Goal: Use online tool/utility: Utilize a website feature to perform a specific function

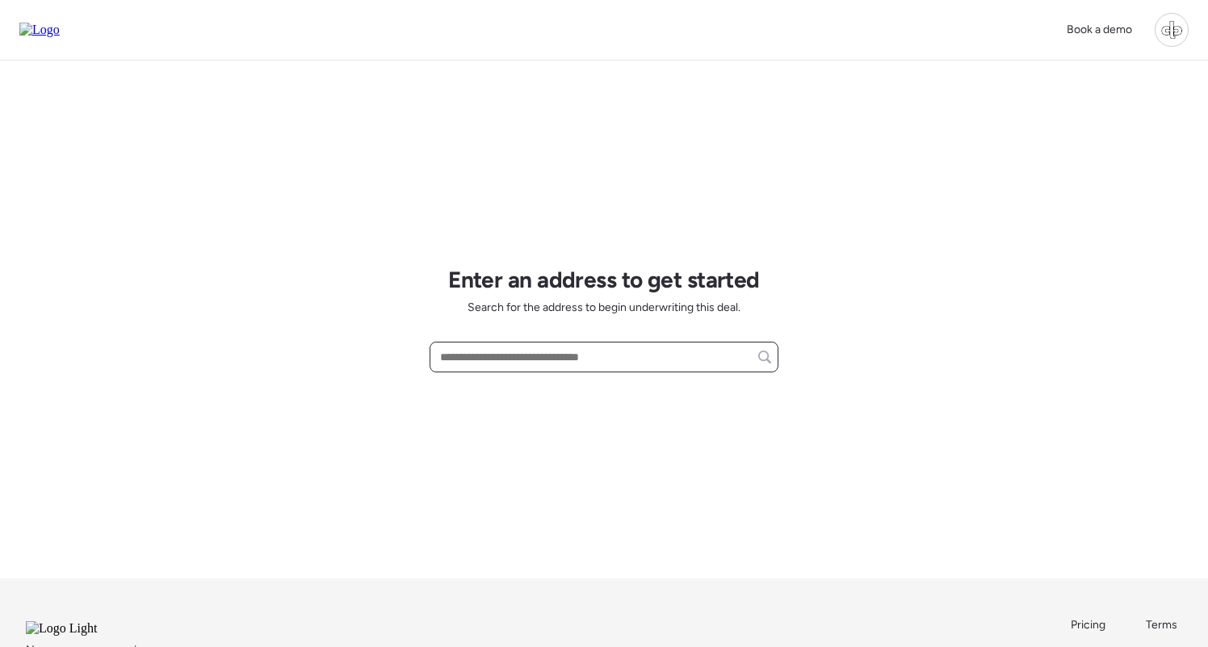
click at [545, 359] on input "text" at bounding box center [604, 357] width 334 height 23
paste input "**********"
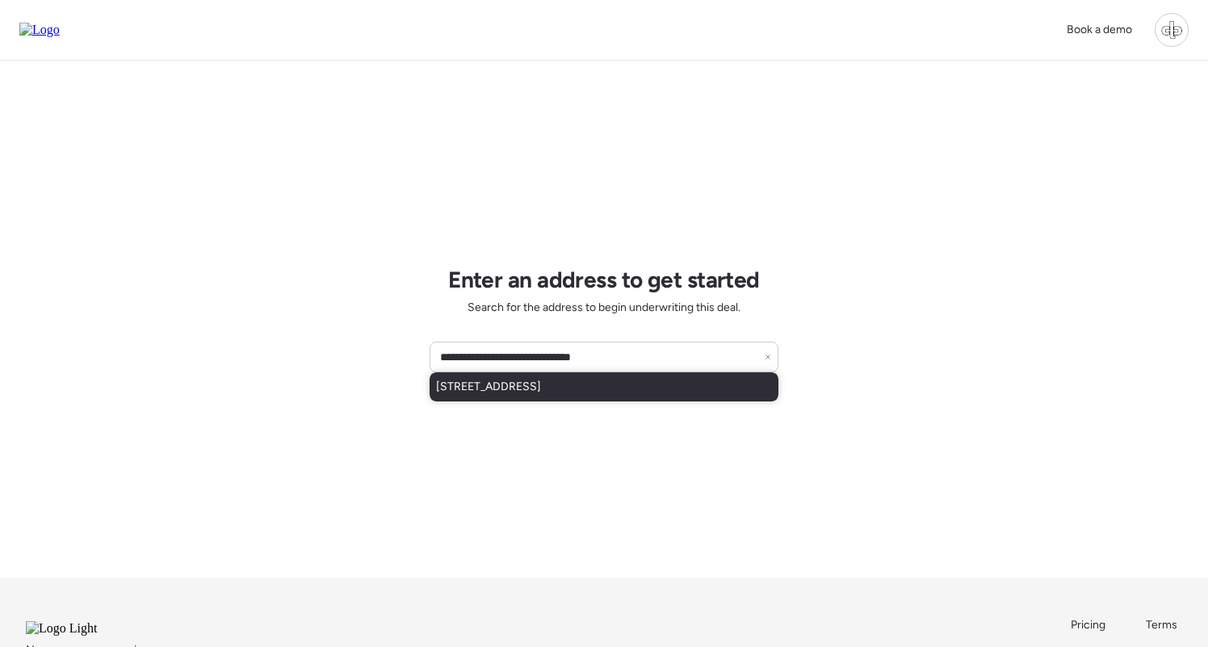
click at [541, 387] on span "[STREET_ADDRESS]" at bounding box center [488, 387] width 105 height 16
type input "**********"
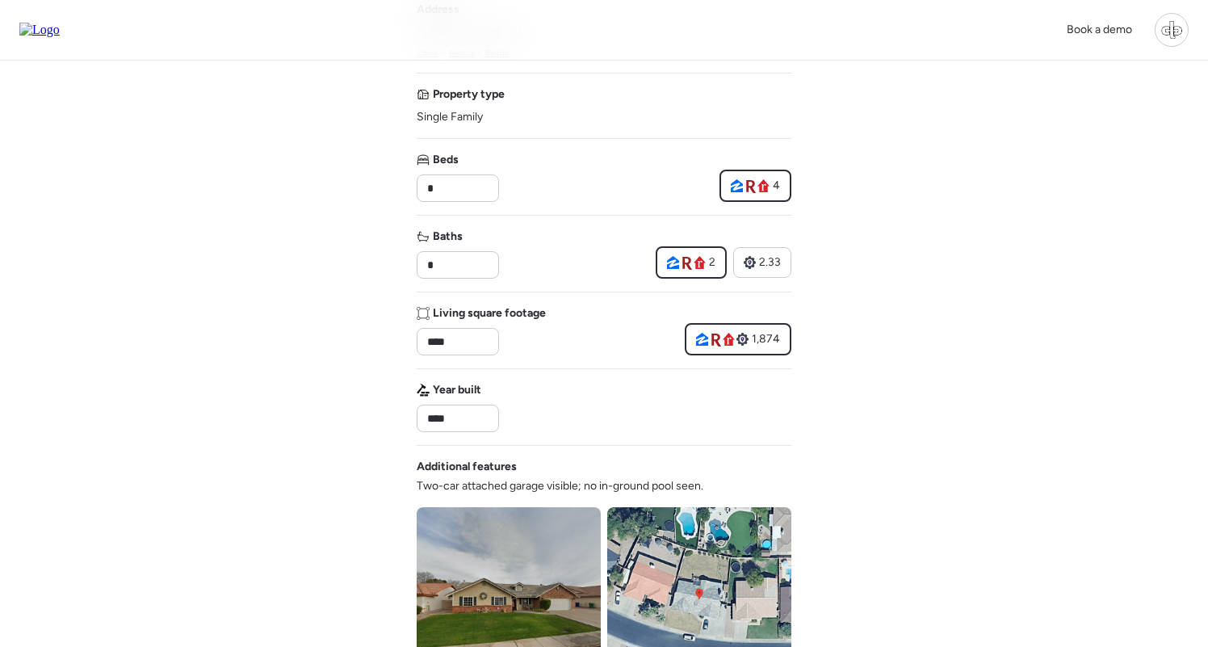
scroll to position [161, 0]
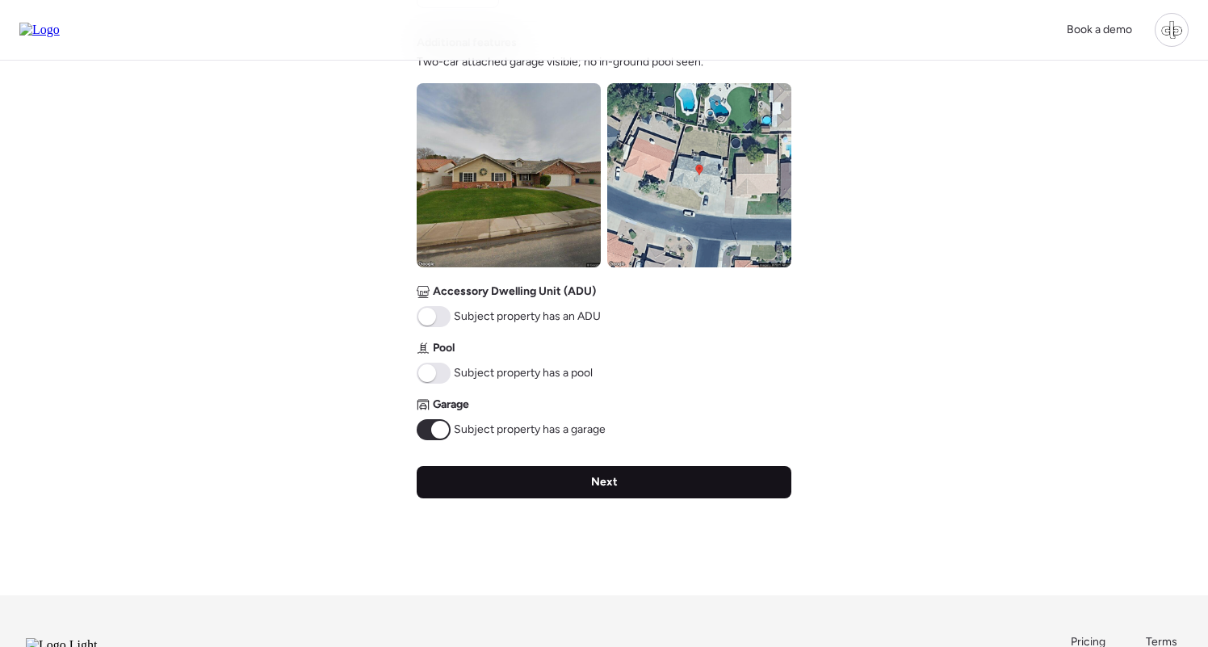
click at [645, 480] on div "Next" at bounding box center [604, 482] width 375 height 32
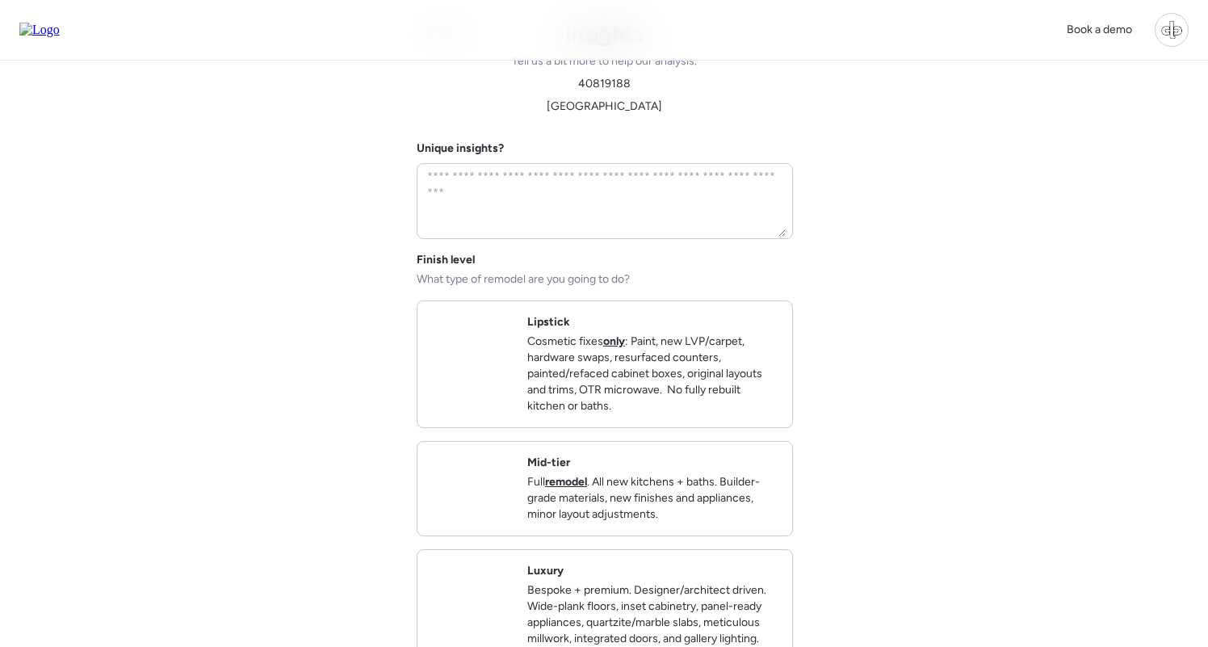
scroll to position [0, 0]
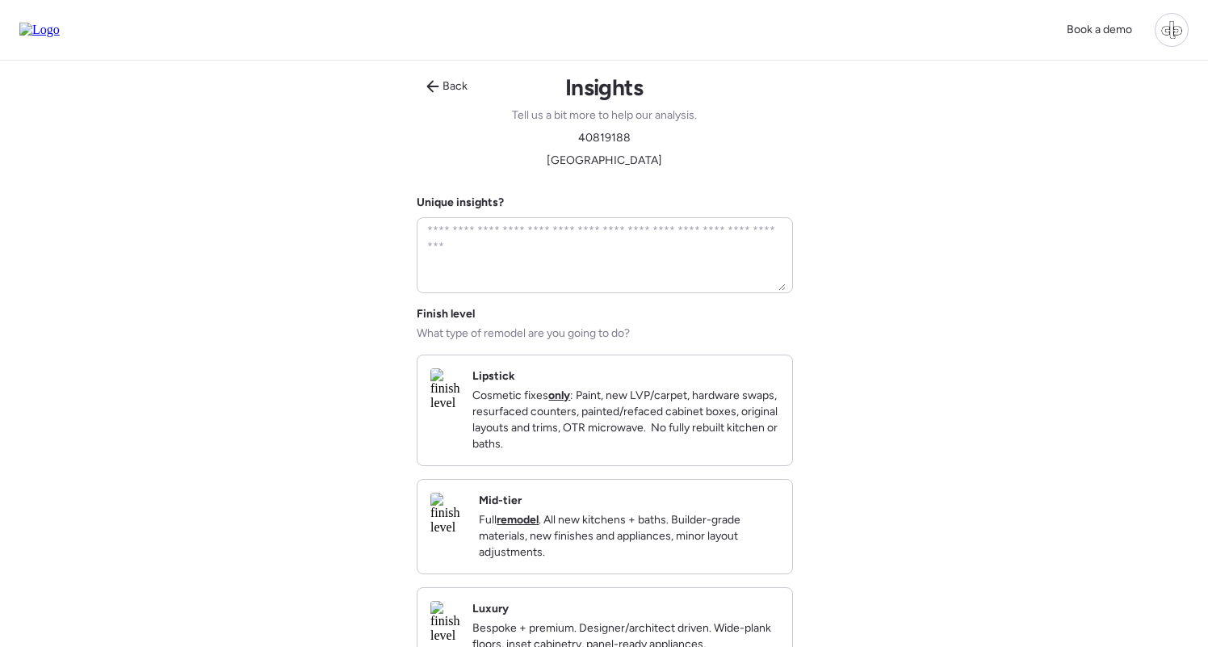
click at [522, 509] on h2 "Mid-tier" at bounding box center [500, 500] width 43 height 16
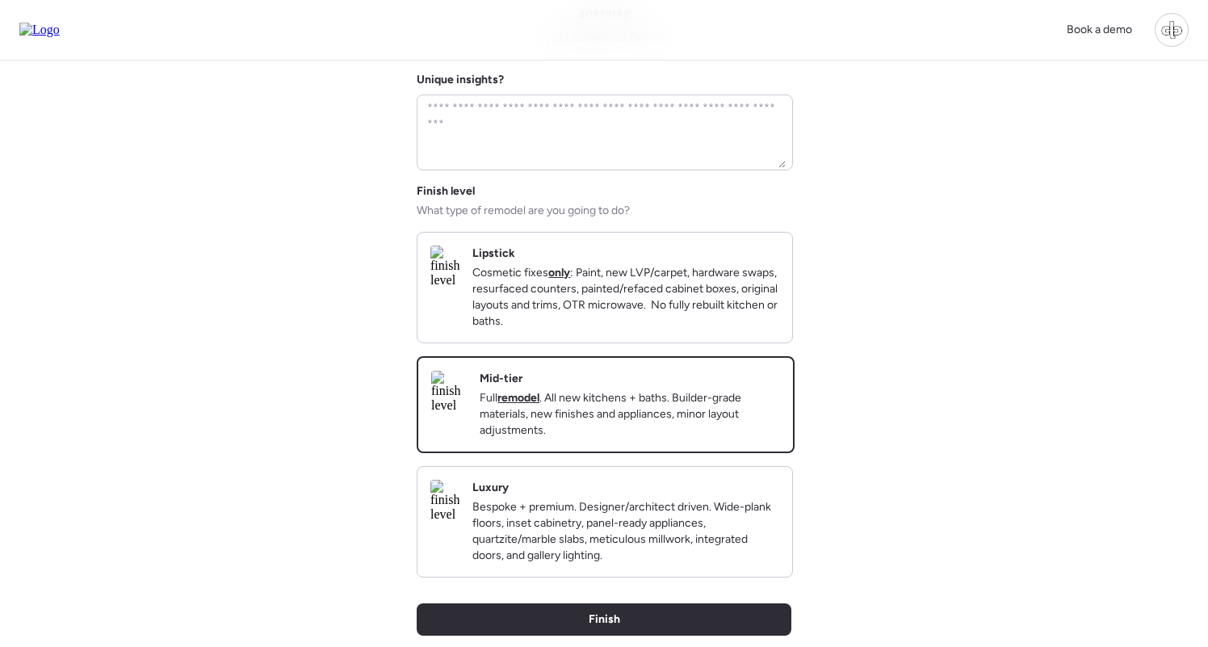
scroll to position [222, 0]
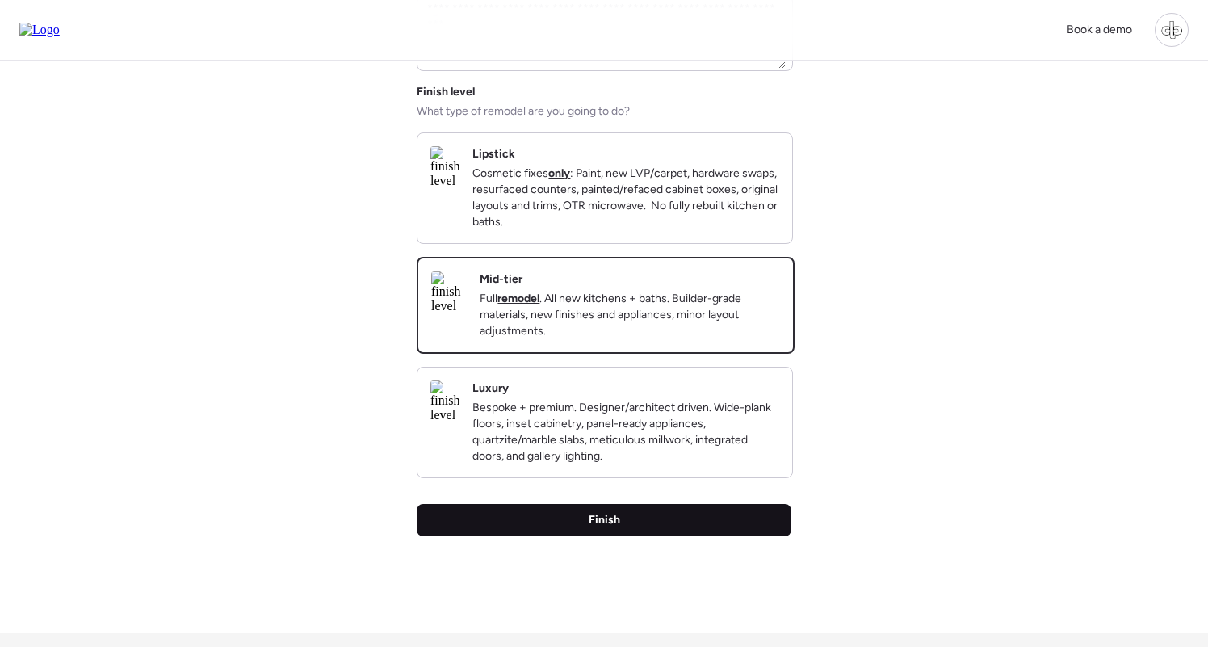
click at [563, 536] on div "Finish" at bounding box center [604, 520] width 375 height 32
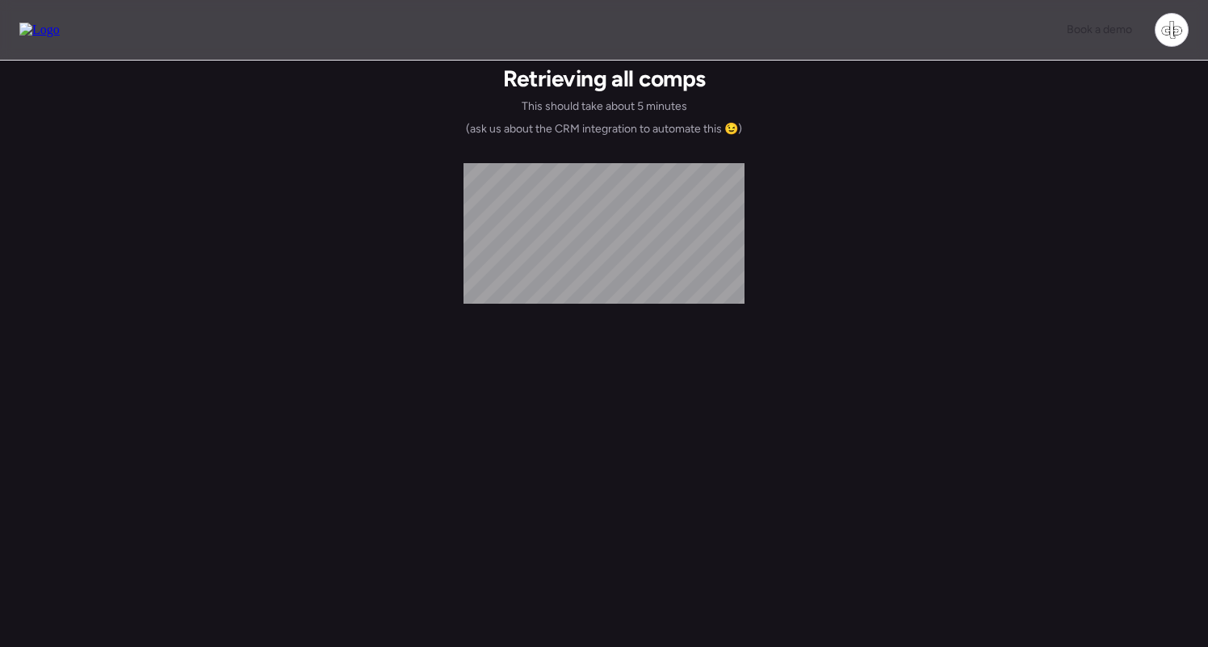
scroll to position [0, 0]
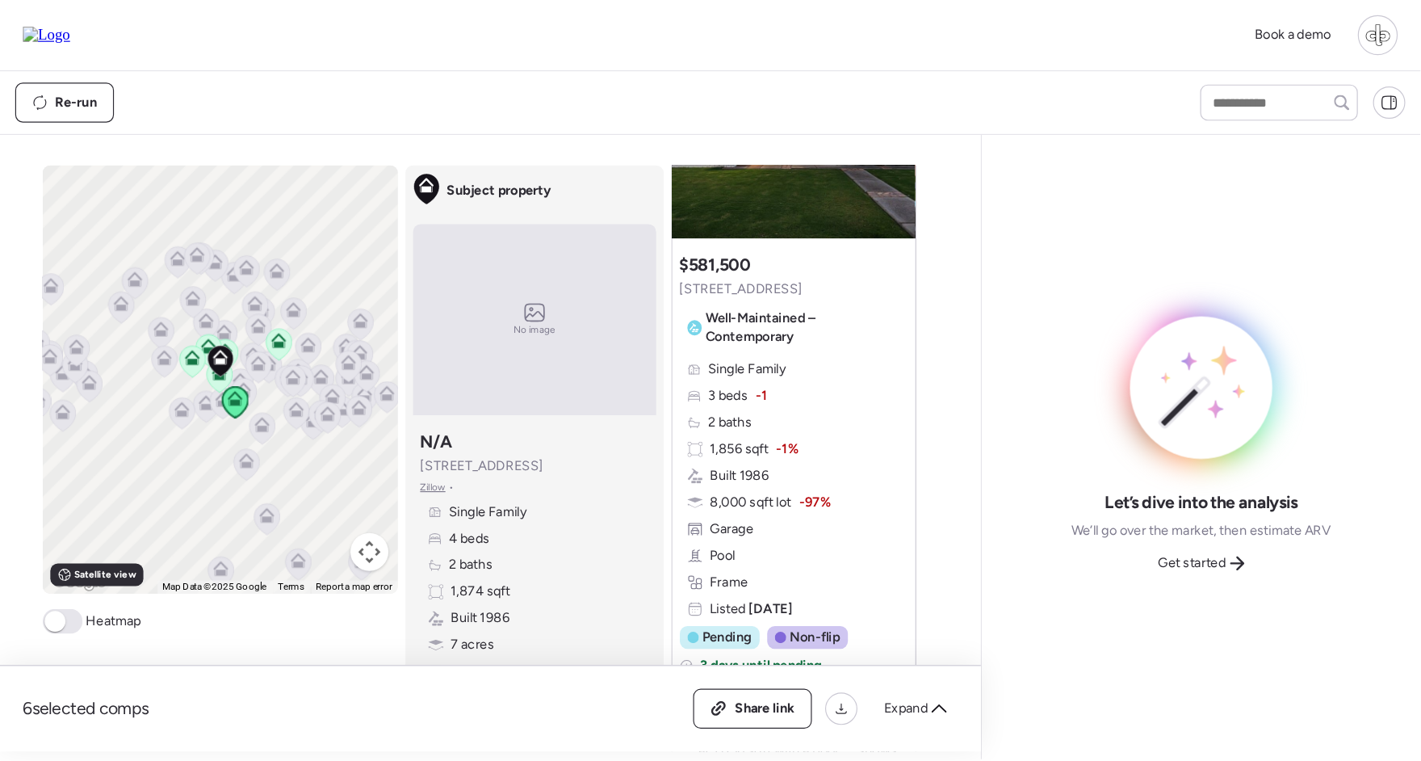
scroll to position [212, 0]
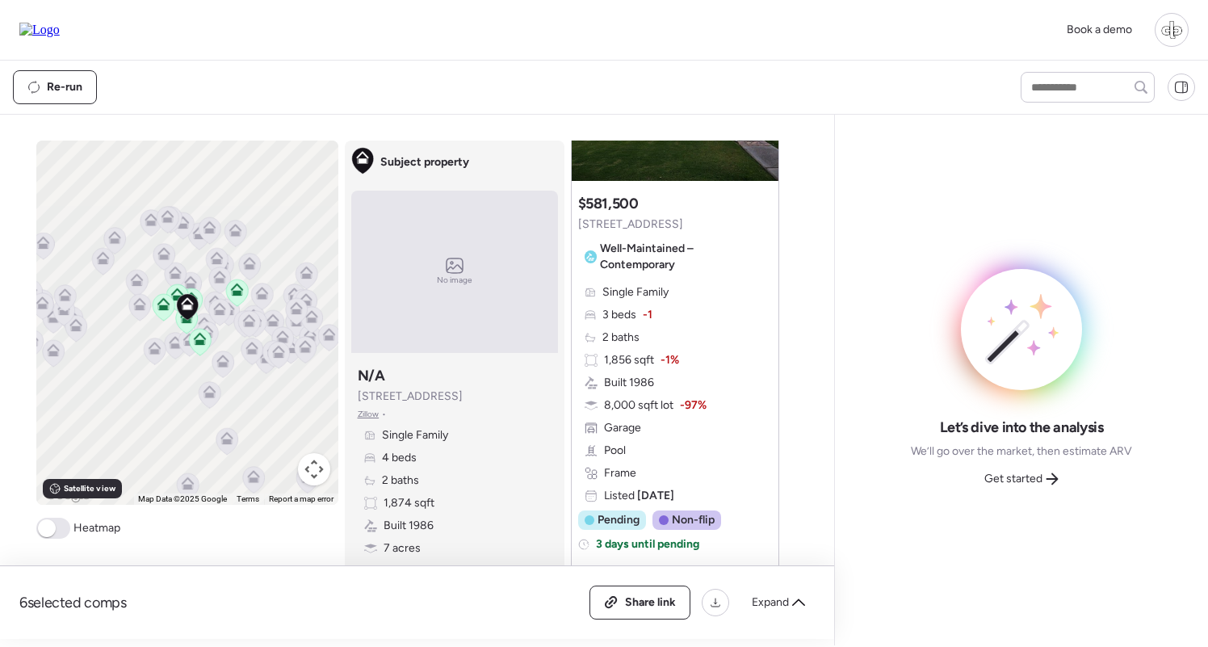
click at [539, 457] on div "Single Family 4 beds 2 baths 1,874 sqft Built 1986 7 acres Garage Frame" at bounding box center [455, 514] width 194 height 174
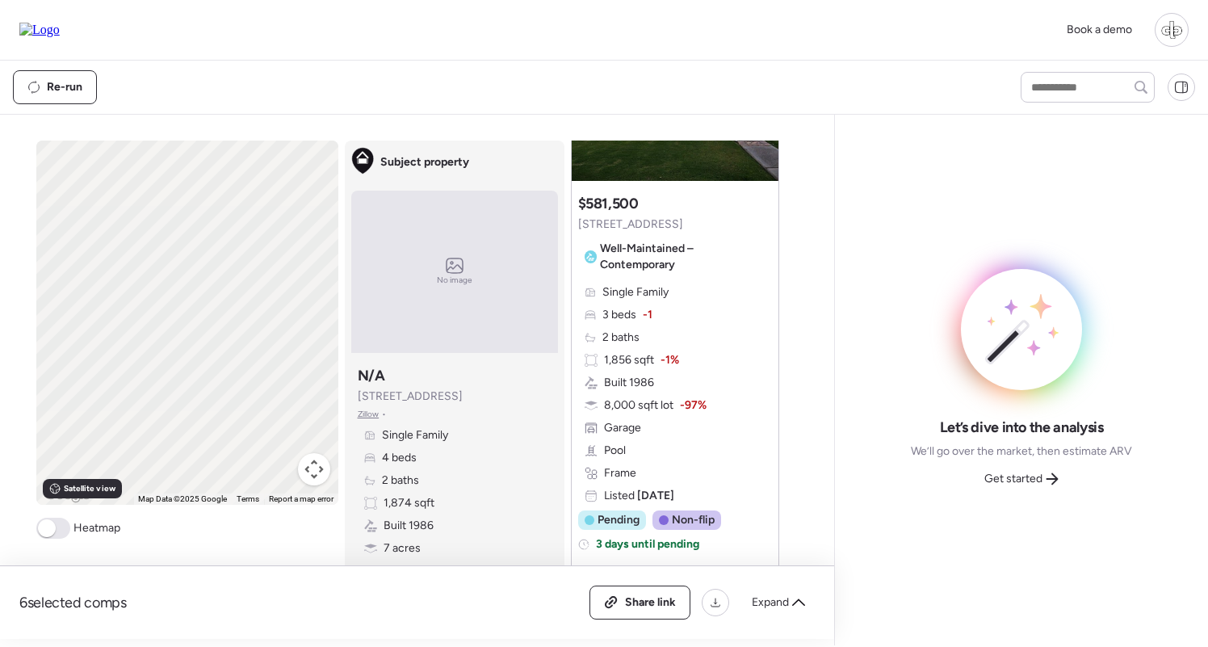
scroll to position [213, 0]
click at [80, 487] on span "Satellite view" at bounding box center [90, 488] width 52 height 13
click at [86, 482] on div "Road view" at bounding box center [76, 488] width 67 height 19
click at [534, 474] on div "Single Family 4 beds 2 baths 1,874 sqft Built 1986 7 acres Garage Frame" at bounding box center [455, 514] width 194 height 174
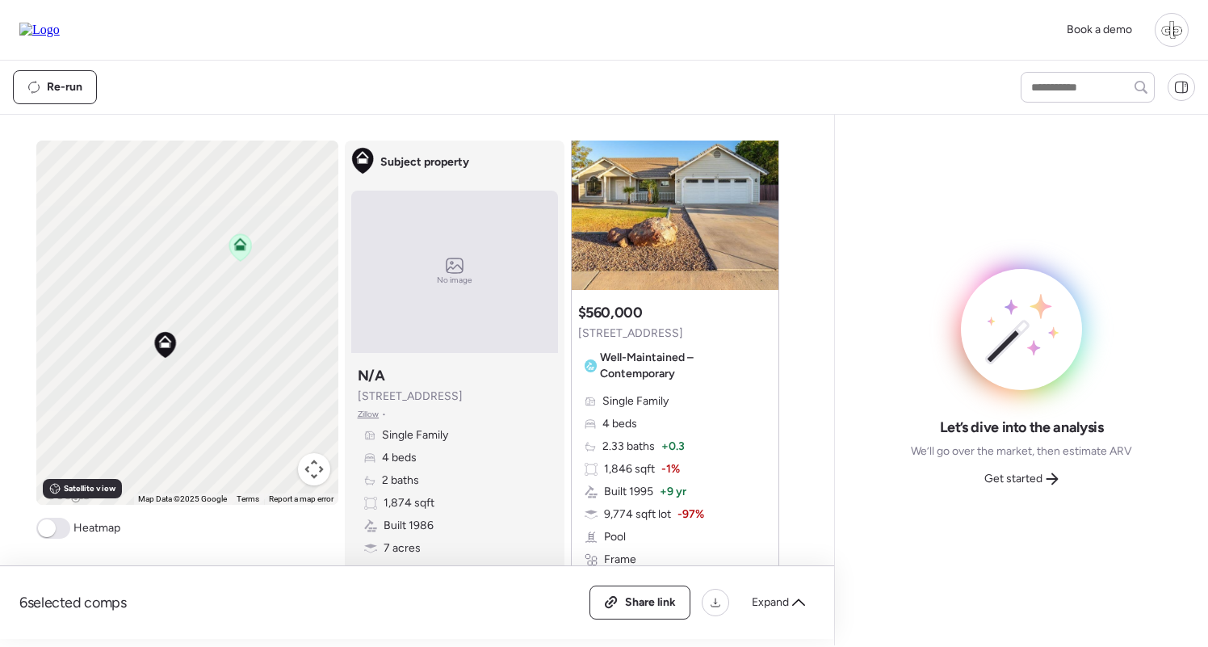
scroll to position [2512, 0]
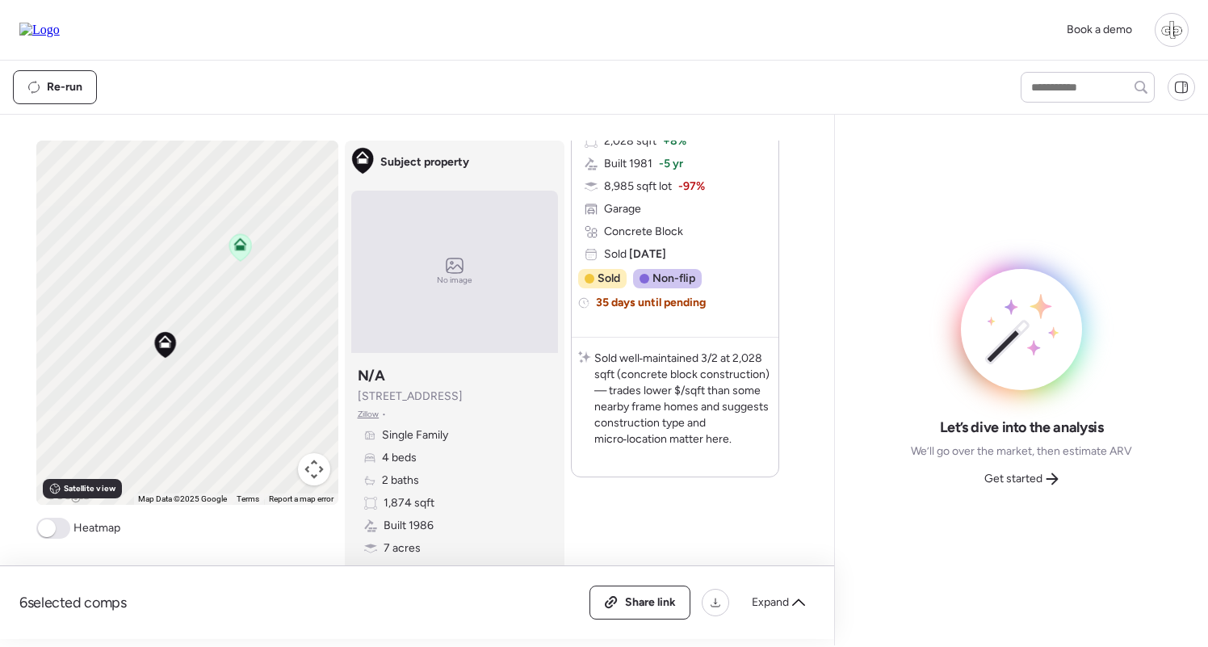
click at [233, 251] on icon at bounding box center [240, 247] width 22 height 27
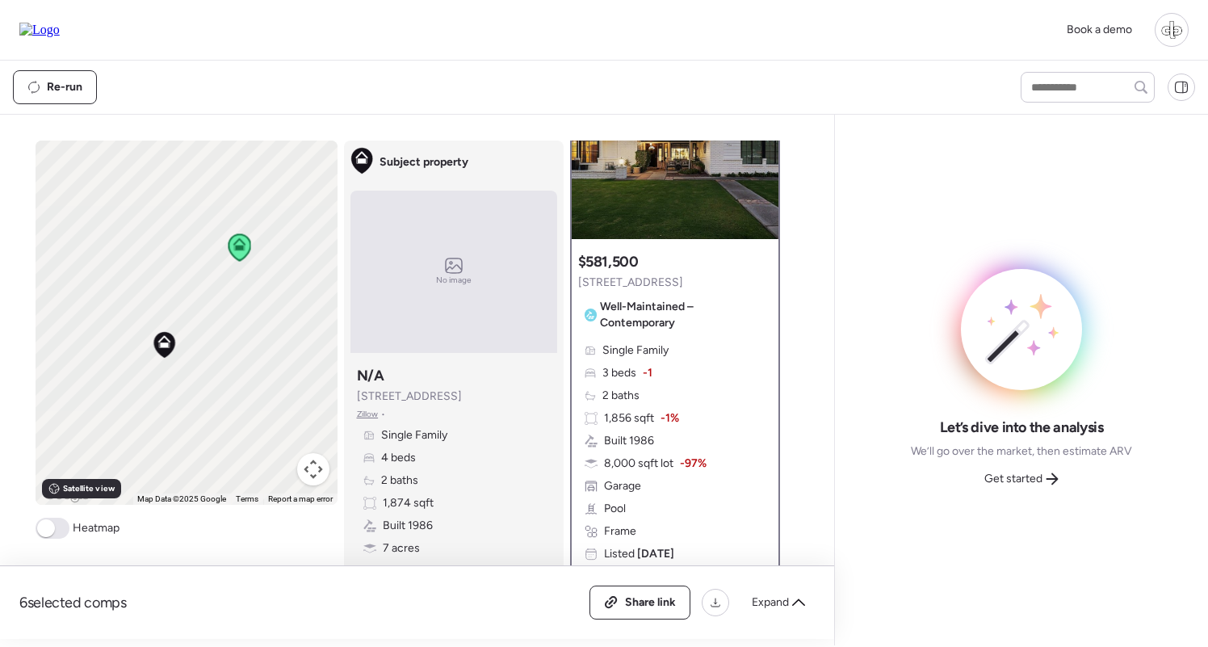
scroll to position [174, 0]
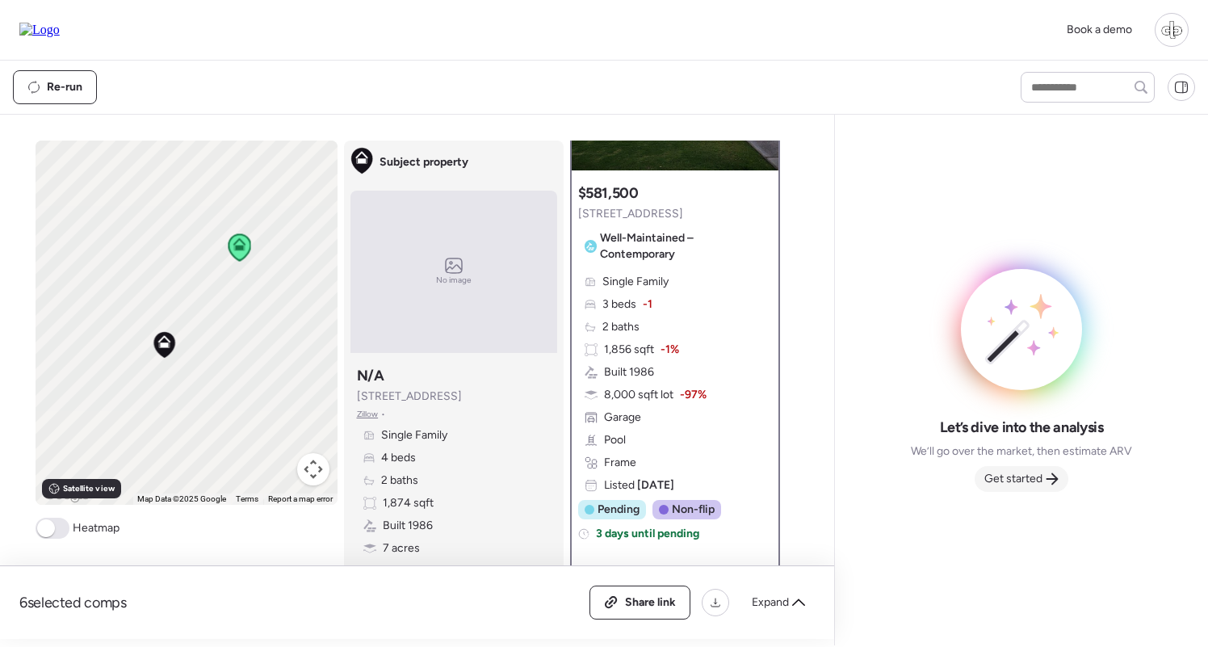
click at [1017, 489] on div "Get started" at bounding box center [1021, 479] width 94 height 26
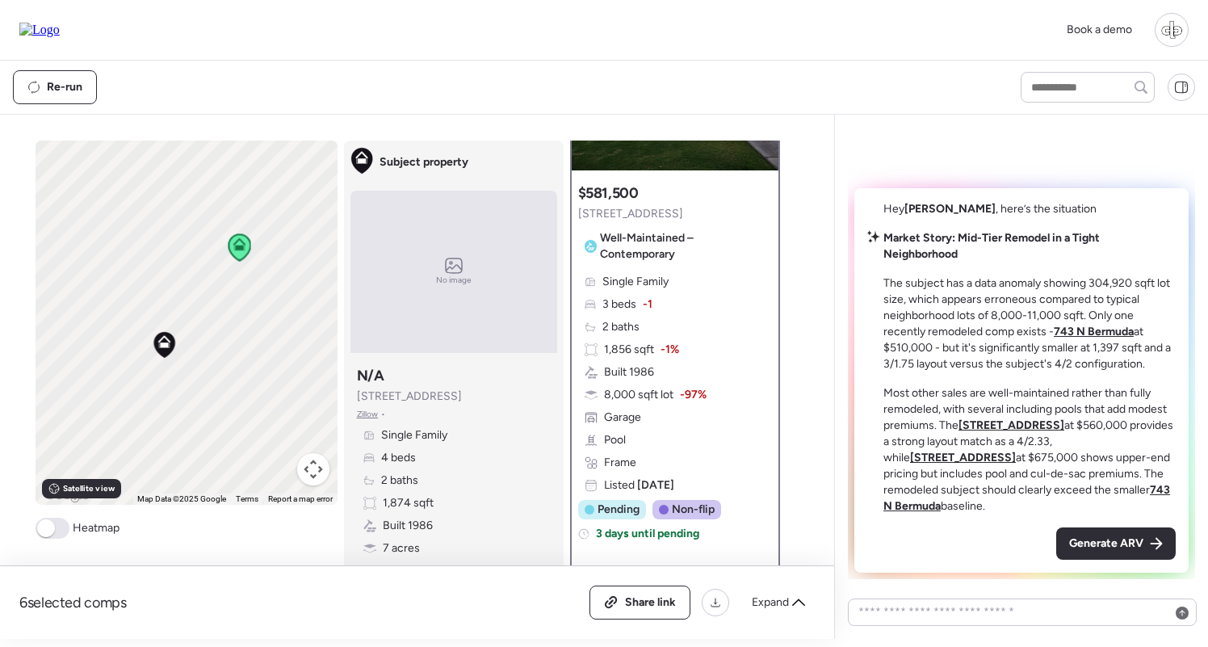
click at [1084, 332] on u "743 N Bermuda" at bounding box center [1094, 332] width 80 height 14
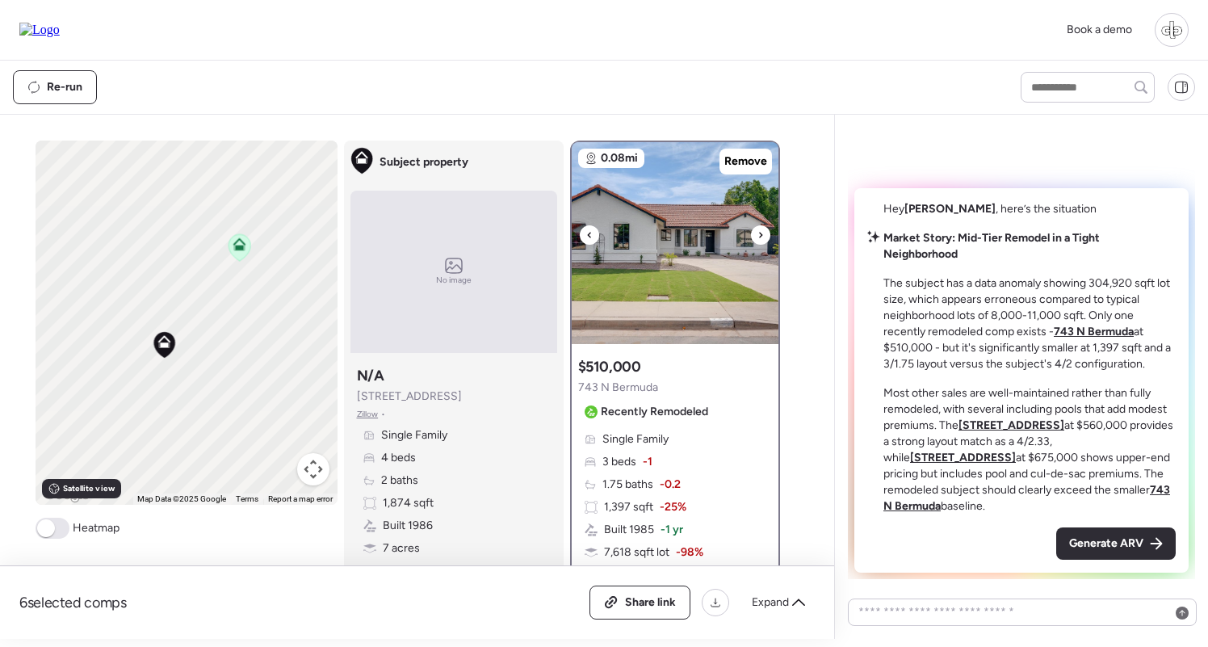
scroll to position [0, 0]
click at [708, 246] on img at bounding box center [675, 243] width 207 height 202
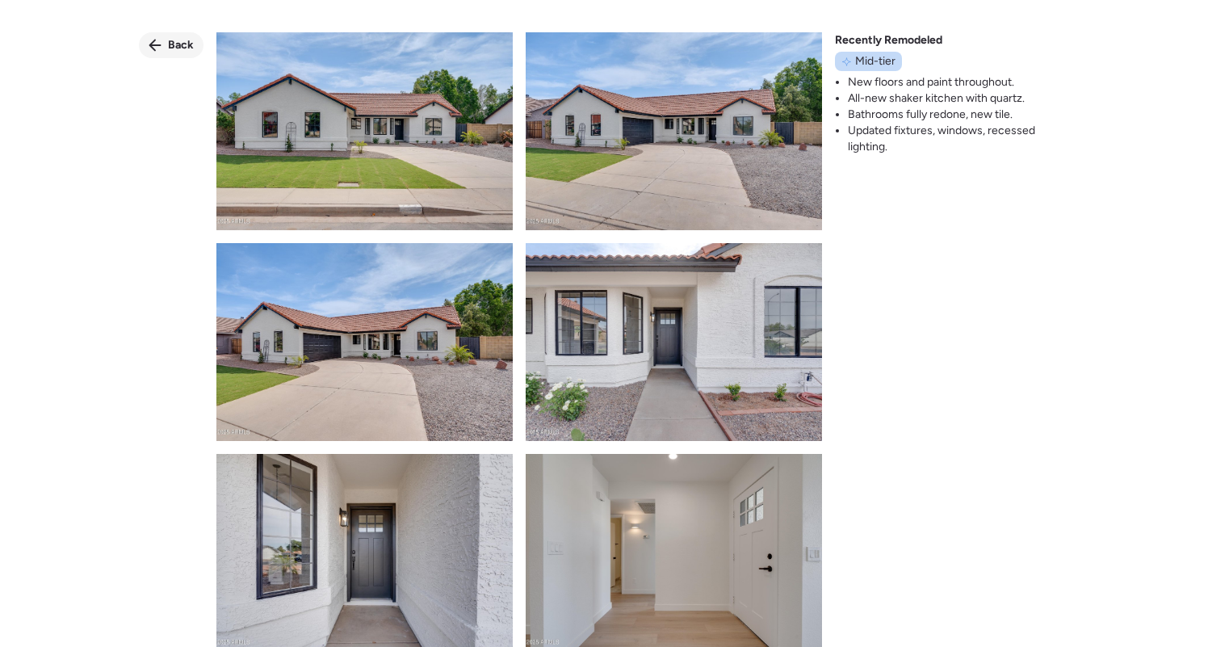
click at [175, 44] on span "Back" at bounding box center [181, 45] width 26 height 16
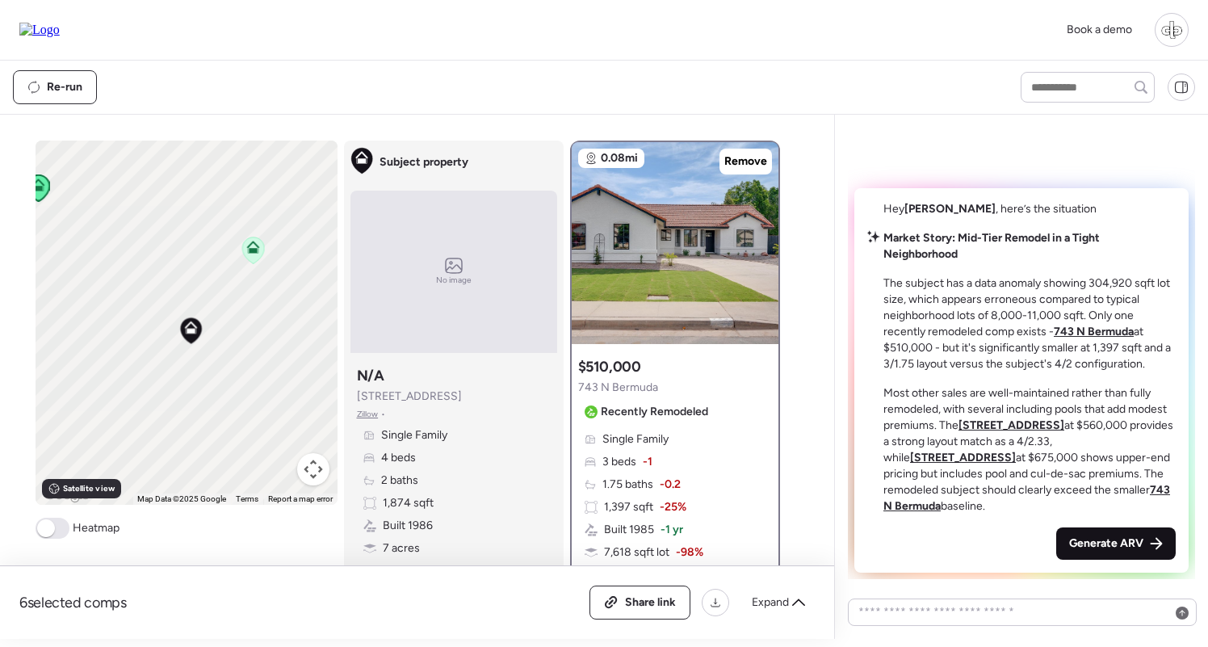
click at [1121, 547] on span "Generate ARV" at bounding box center [1106, 543] width 74 height 16
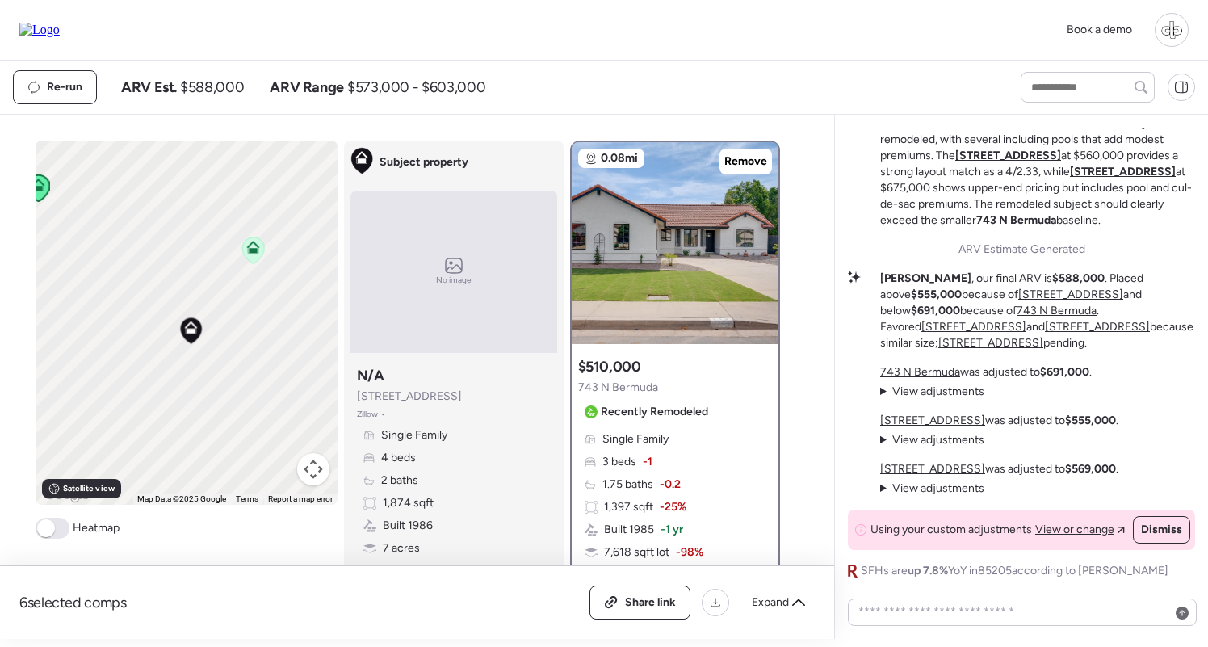
click at [1018, 300] on u "[STREET_ADDRESS]" at bounding box center [1070, 294] width 105 height 14
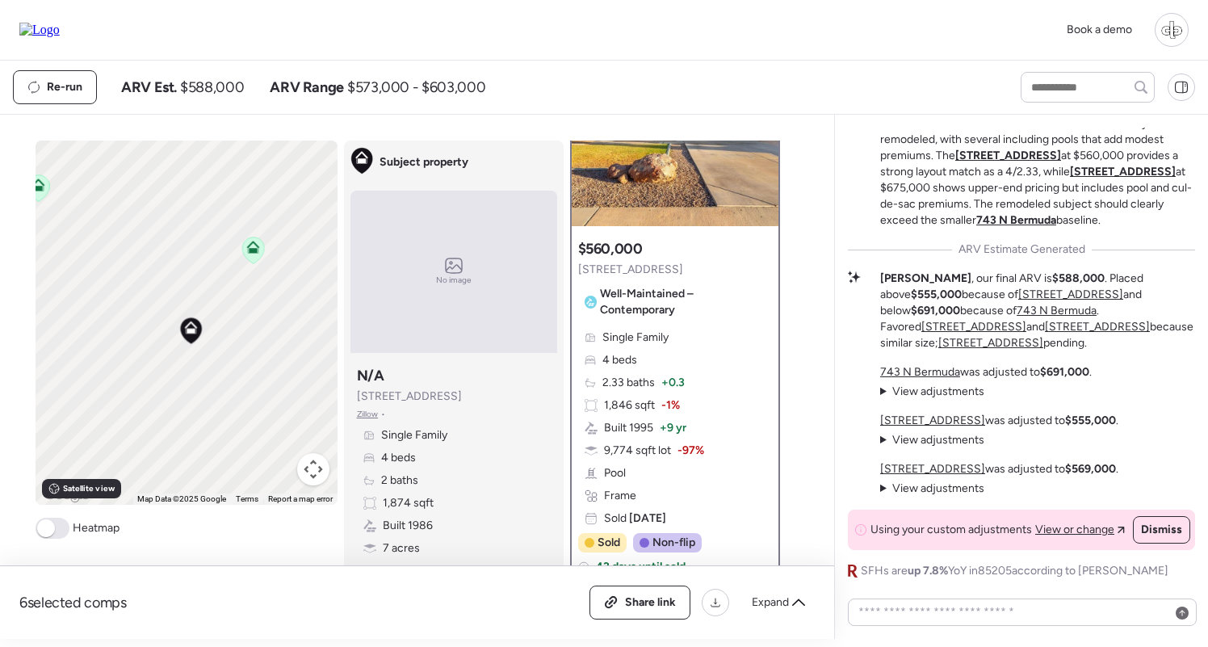
scroll to position [132, 0]
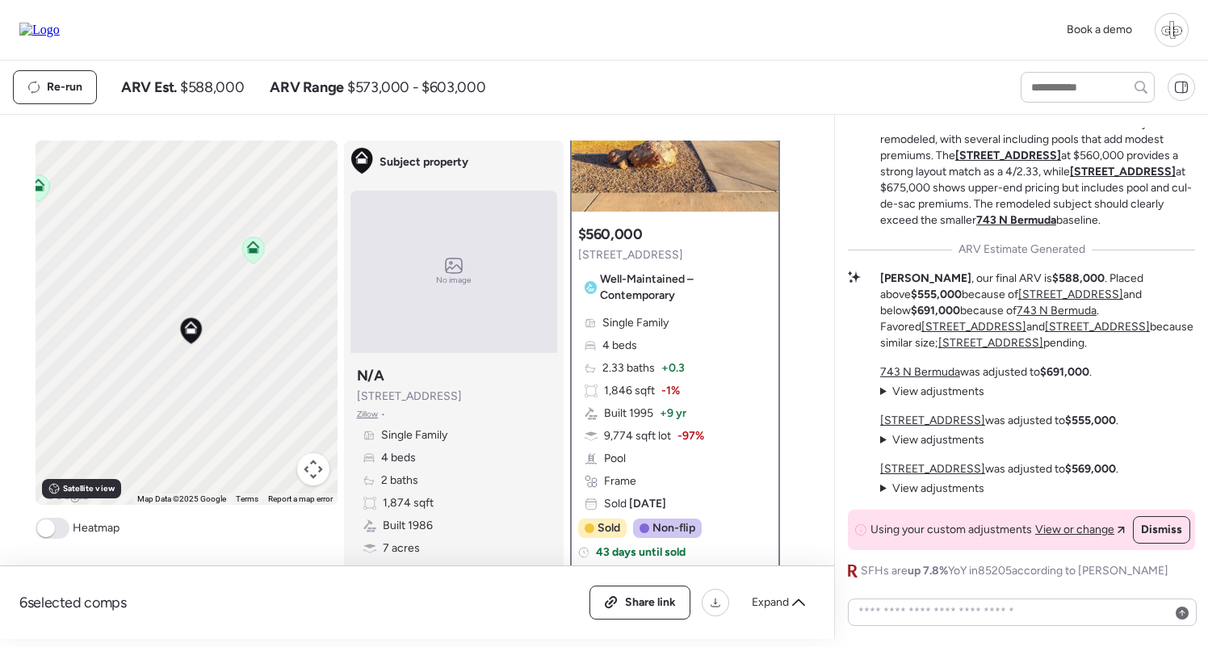
click at [955, 440] on span "View adjustments" at bounding box center [938, 440] width 92 height 14
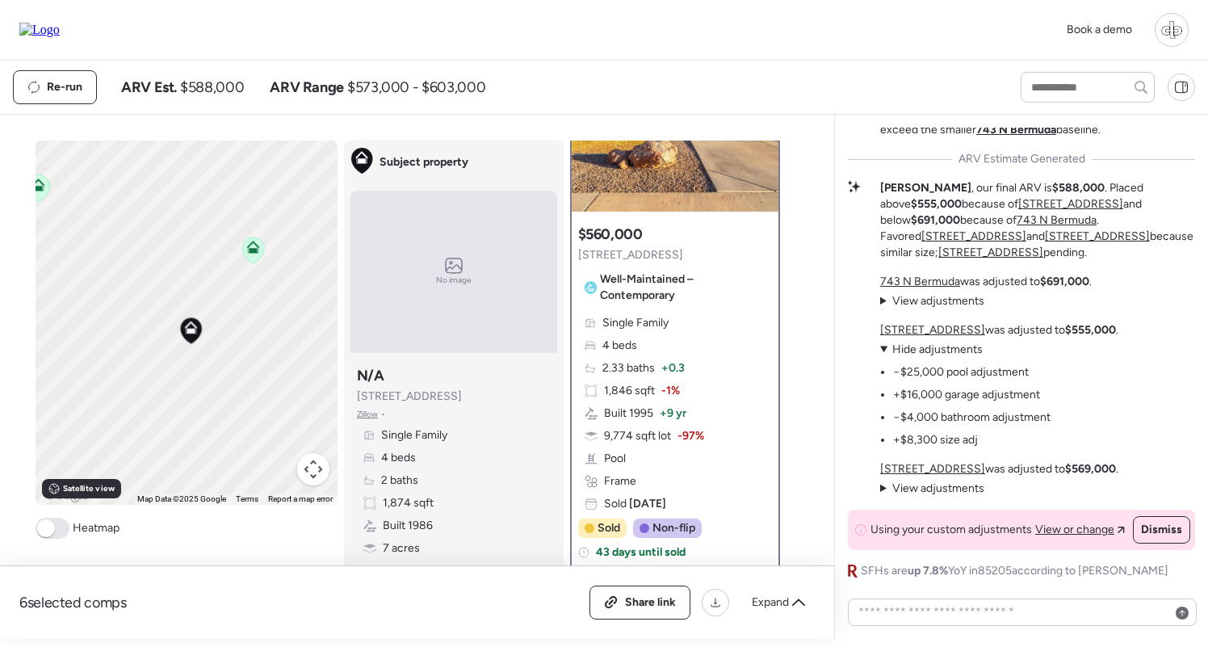
click at [937, 329] on u "[STREET_ADDRESS]" at bounding box center [932, 330] width 105 height 14
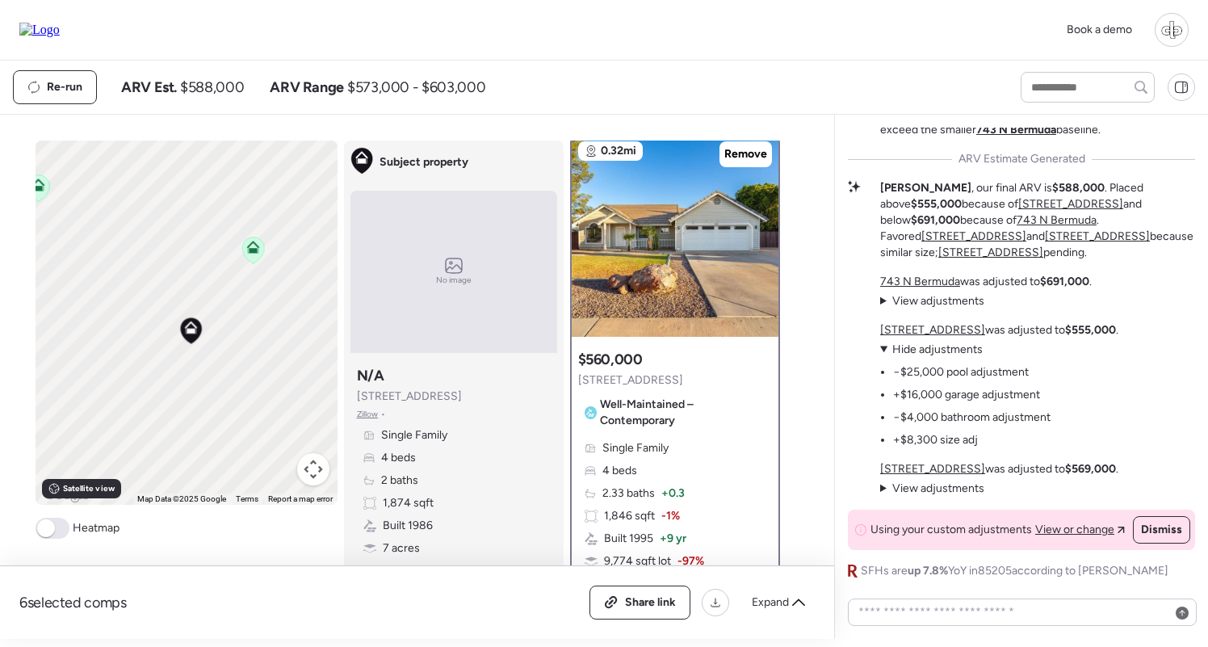
scroll to position [0, 0]
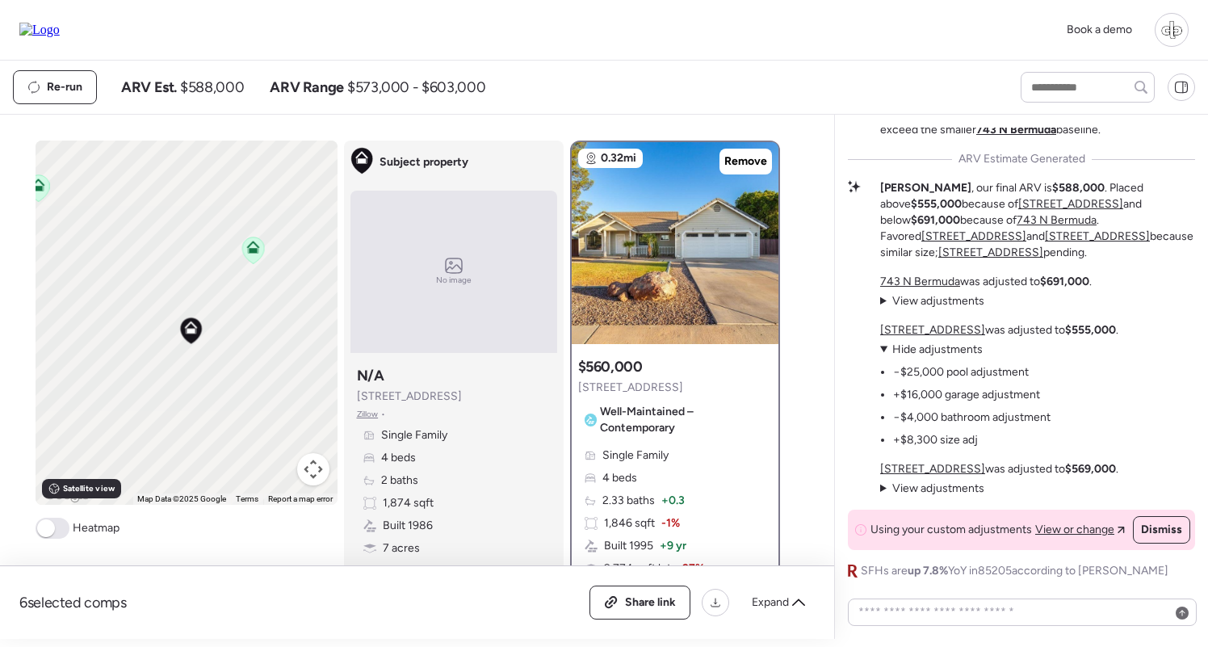
click at [954, 471] on u "[STREET_ADDRESS]" at bounding box center [932, 469] width 105 height 14
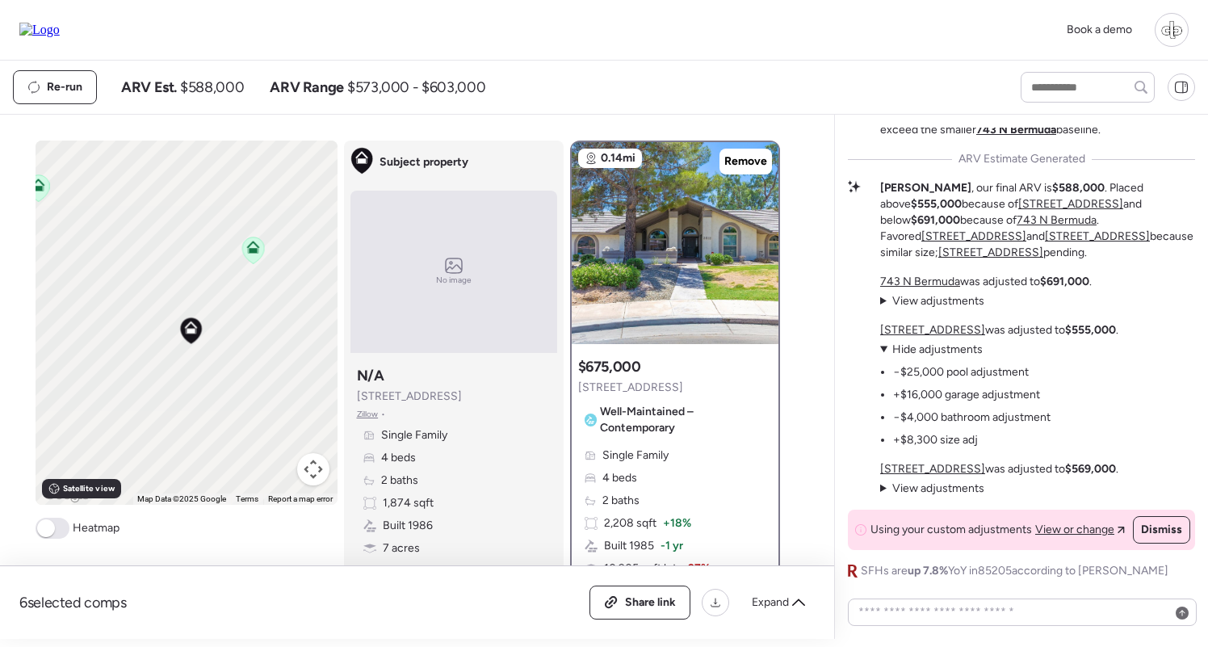
click at [935, 499] on div "Market Story: Mid-Tier Remodel in a Tight Neighborhood The subject has a data a…" at bounding box center [1021, 232] width 347 height 693
click at [937, 497] on div "Market Story: Mid-Tier Remodel in a Tight Neighborhood The subject has a data a…" at bounding box center [1021, 232] width 347 height 693
click at [938, 493] on span "View adjustments" at bounding box center [938, 488] width 92 height 14
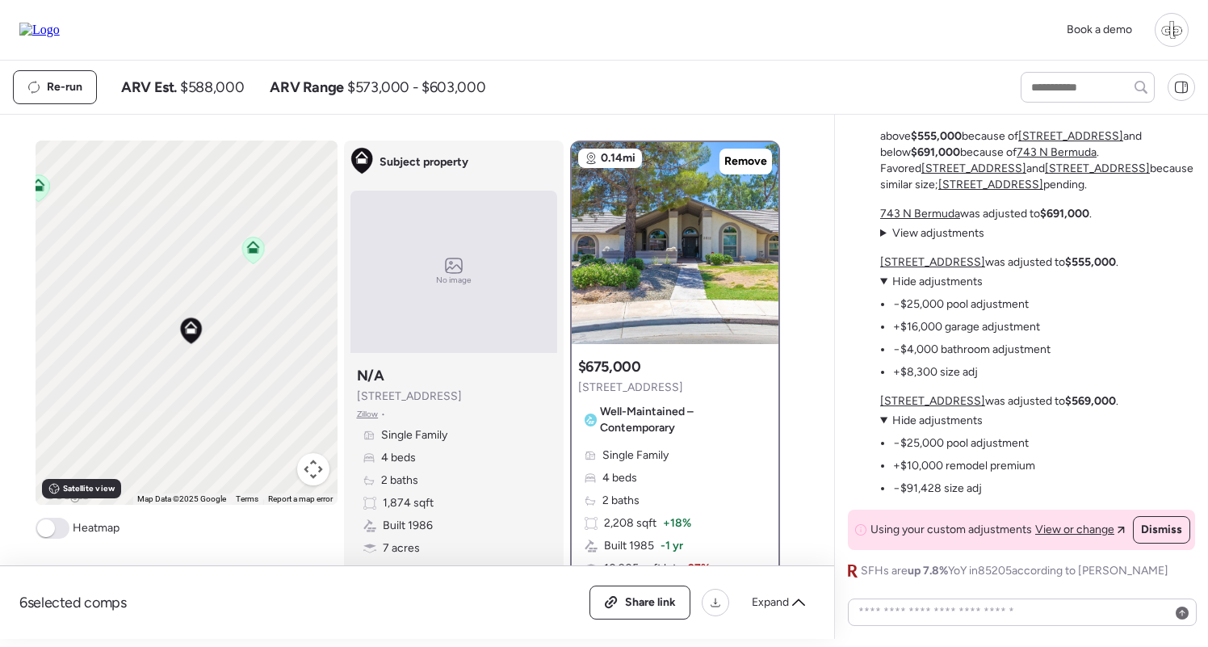
click at [934, 238] on span "View adjustments" at bounding box center [938, 233] width 92 height 14
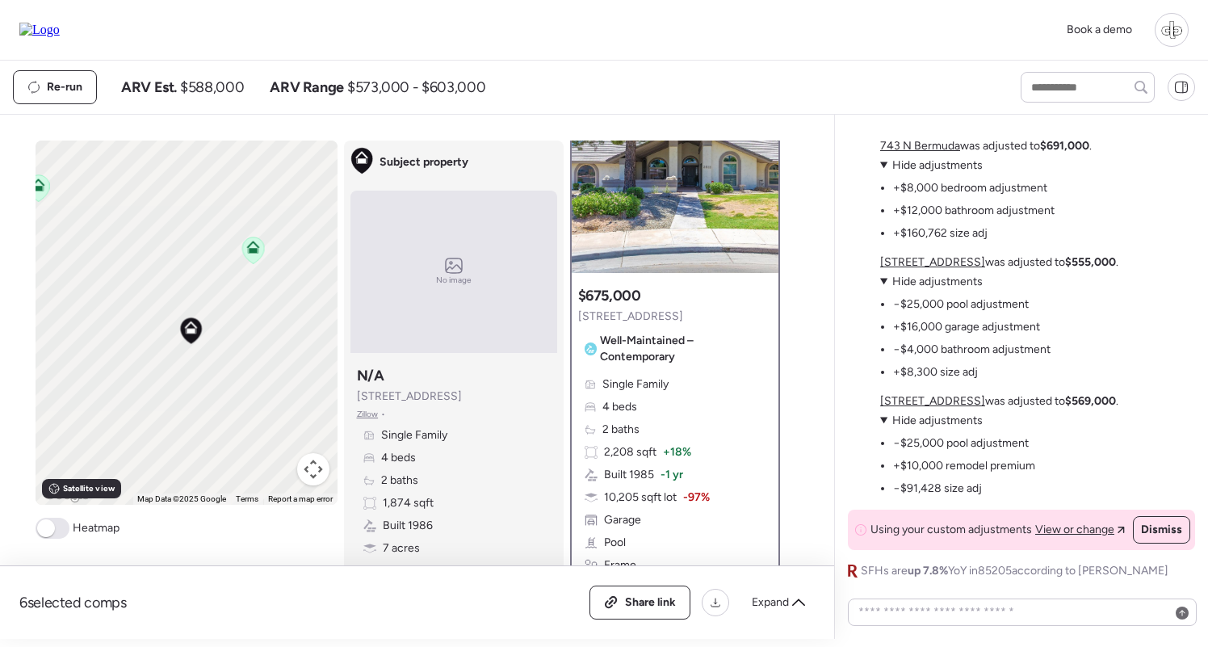
scroll to position [124, 0]
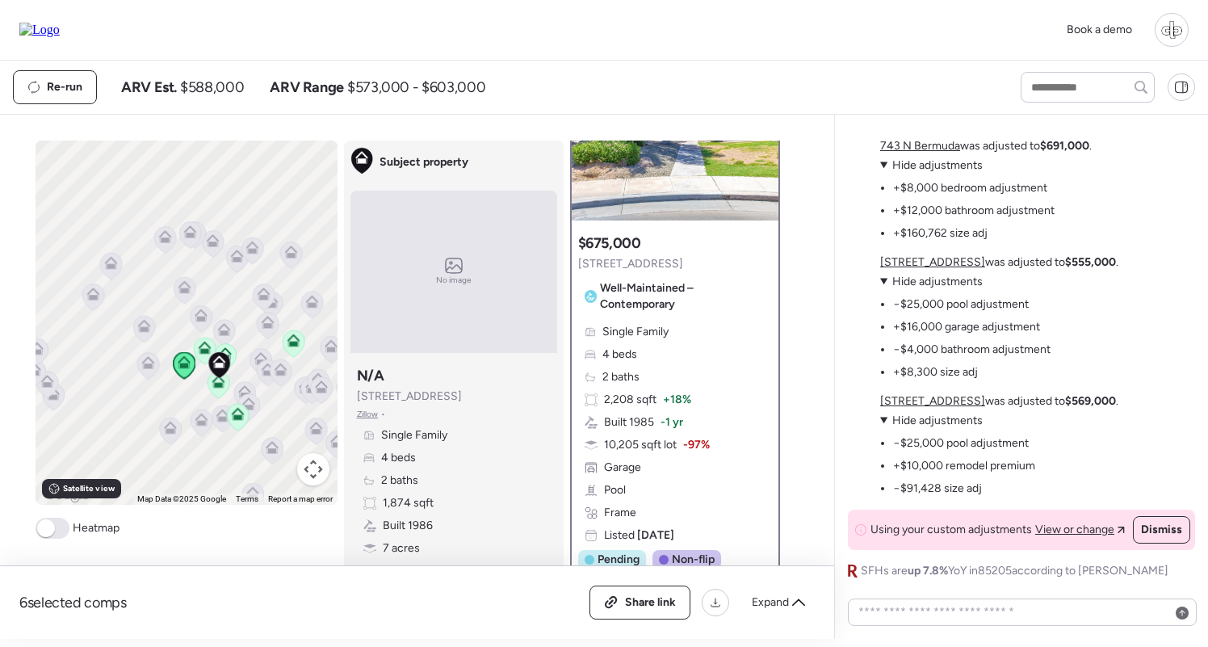
click at [225, 325] on icon at bounding box center [223, 326] width 12 height 7
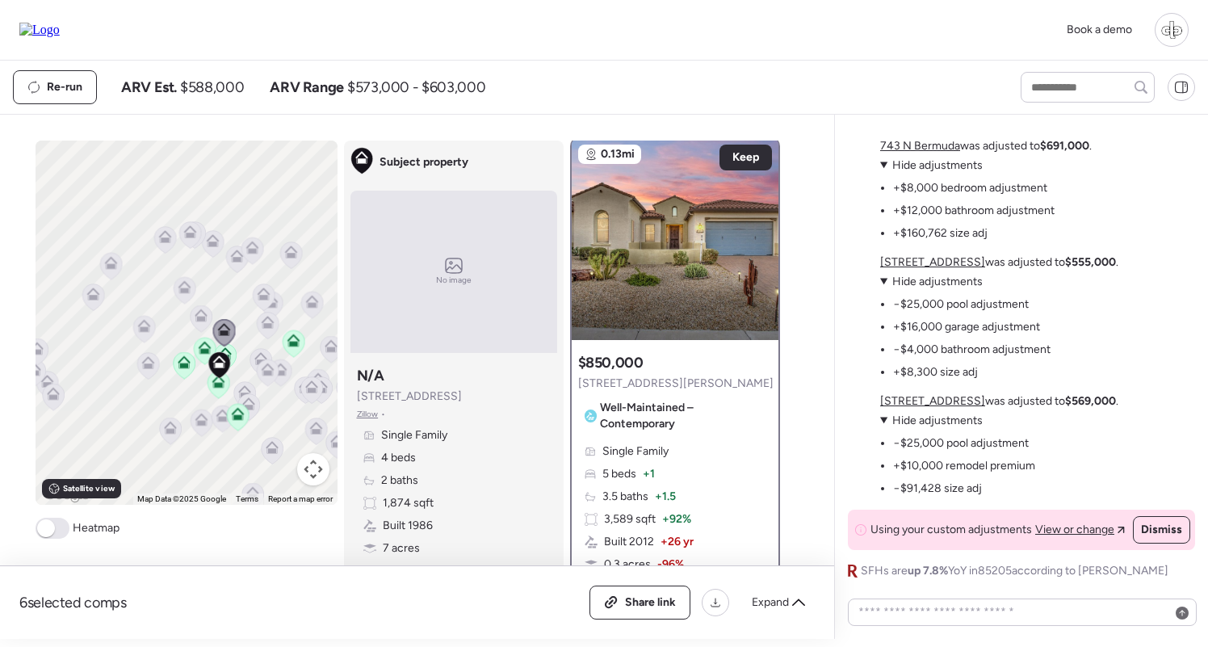
scroll to position [0, 0]
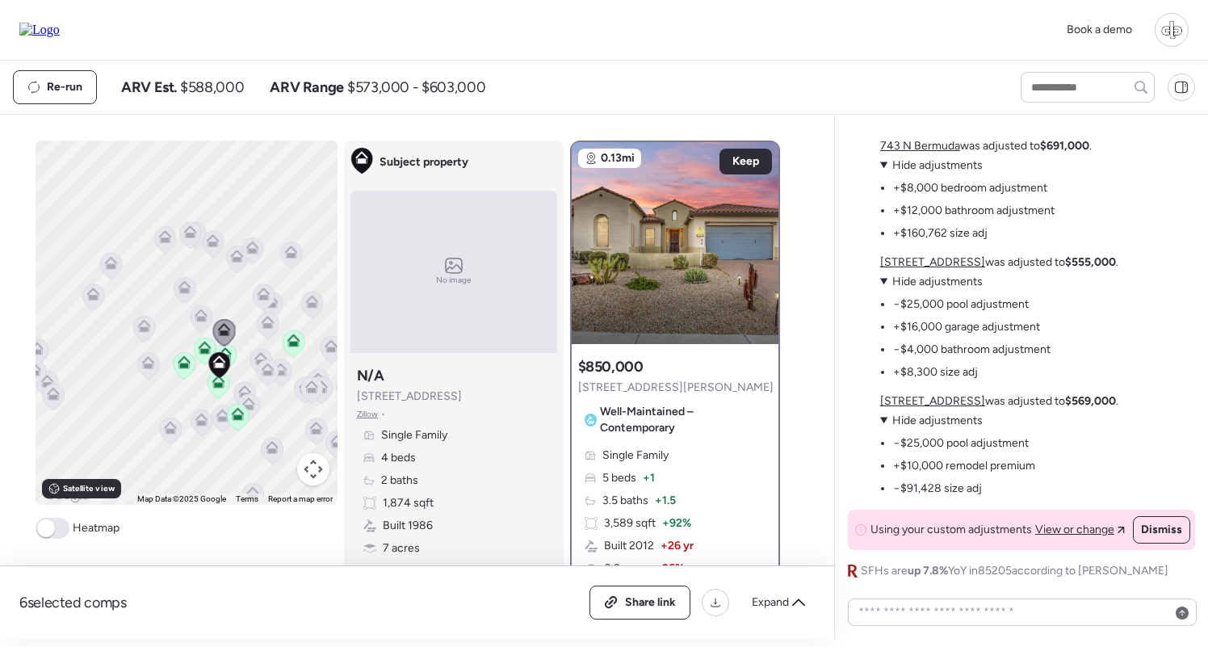
click at [200, 320] on icon at bounding box center [200, 318] width 10 height 5
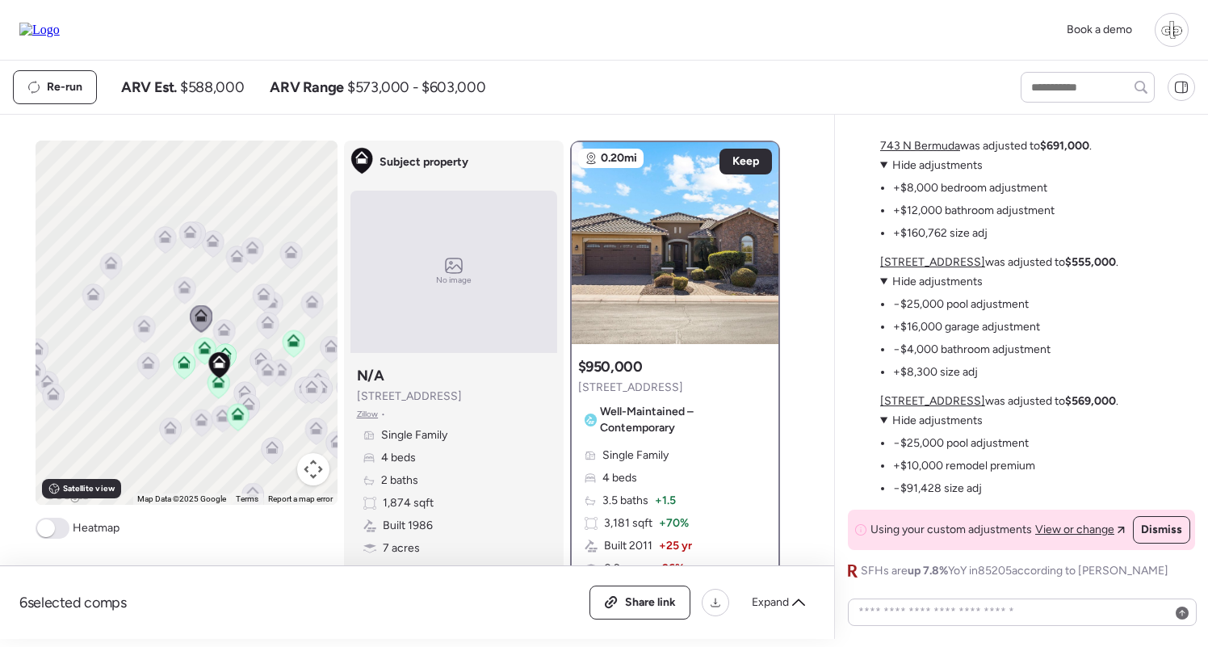
click at [146, 373] on icon at bounding box center [148, 365] width 22 height 27
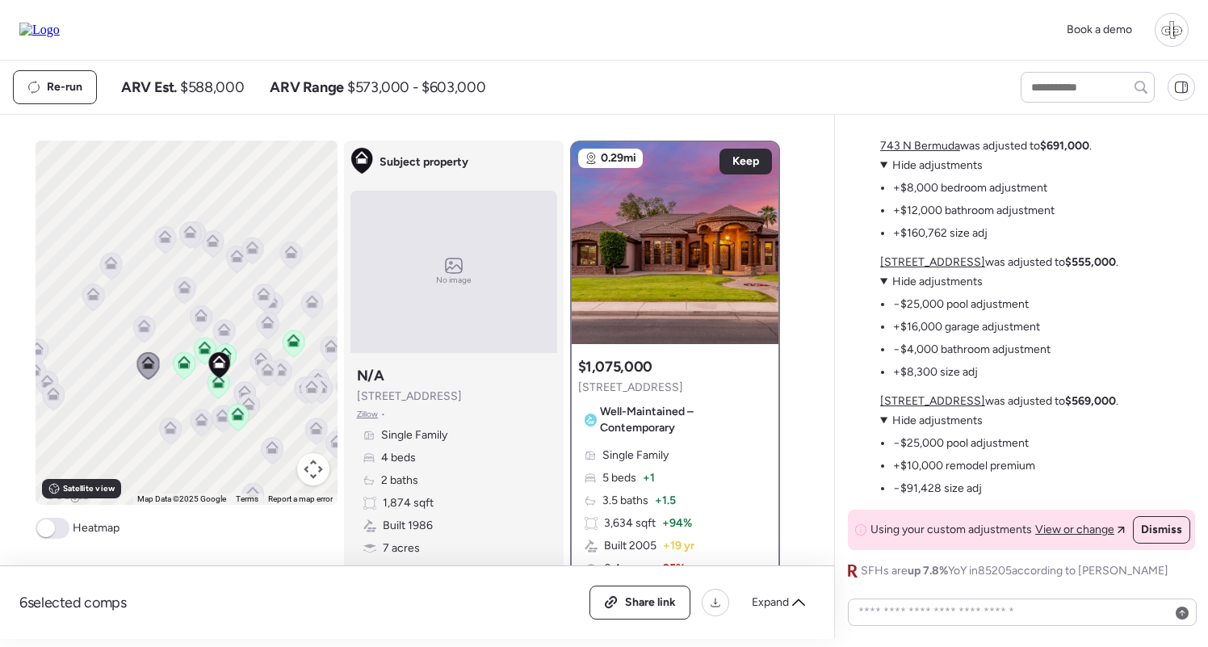
click at [146, 316] on icon at bounding box center [143, 328] width 23 height 27
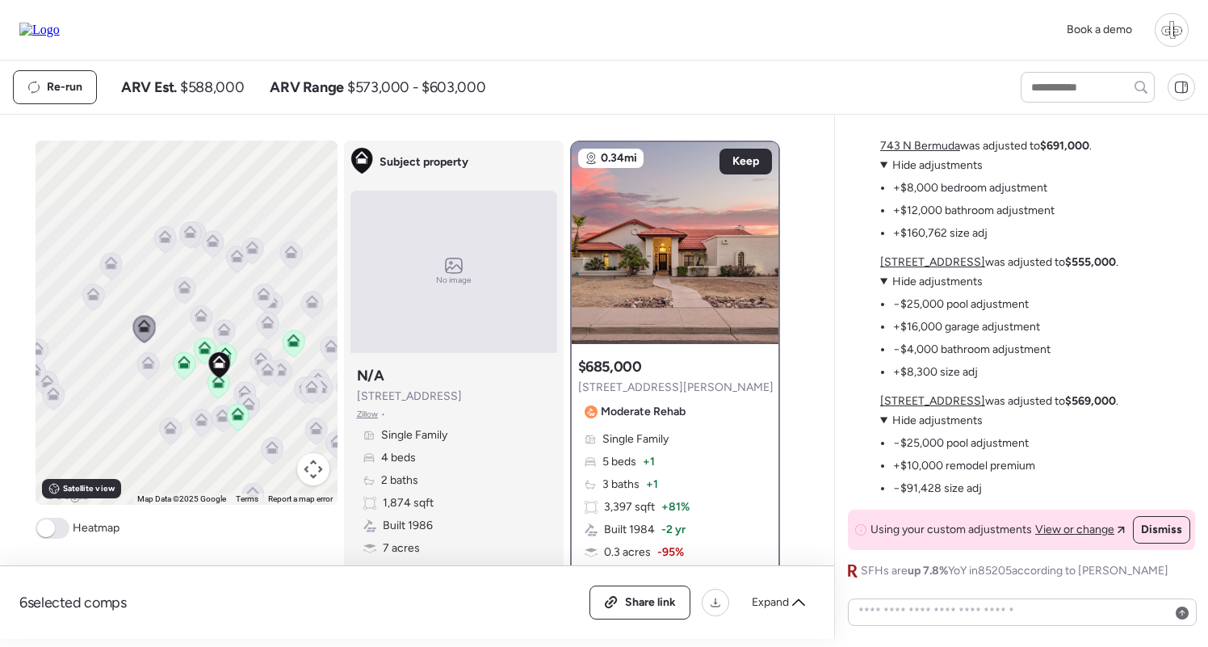
click at [168, 432] on icon at bounding box center [170, 430] width 10 height 5
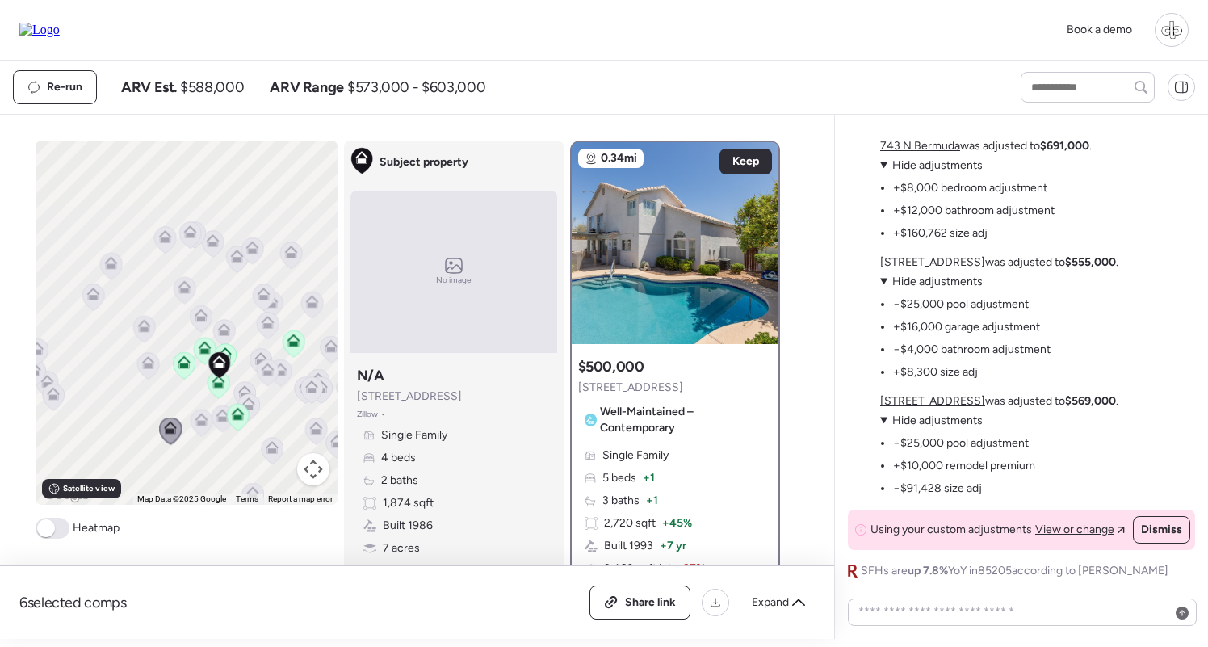
click at [203, 430] on icon at bounding box center [202, 422] width 22 height 27
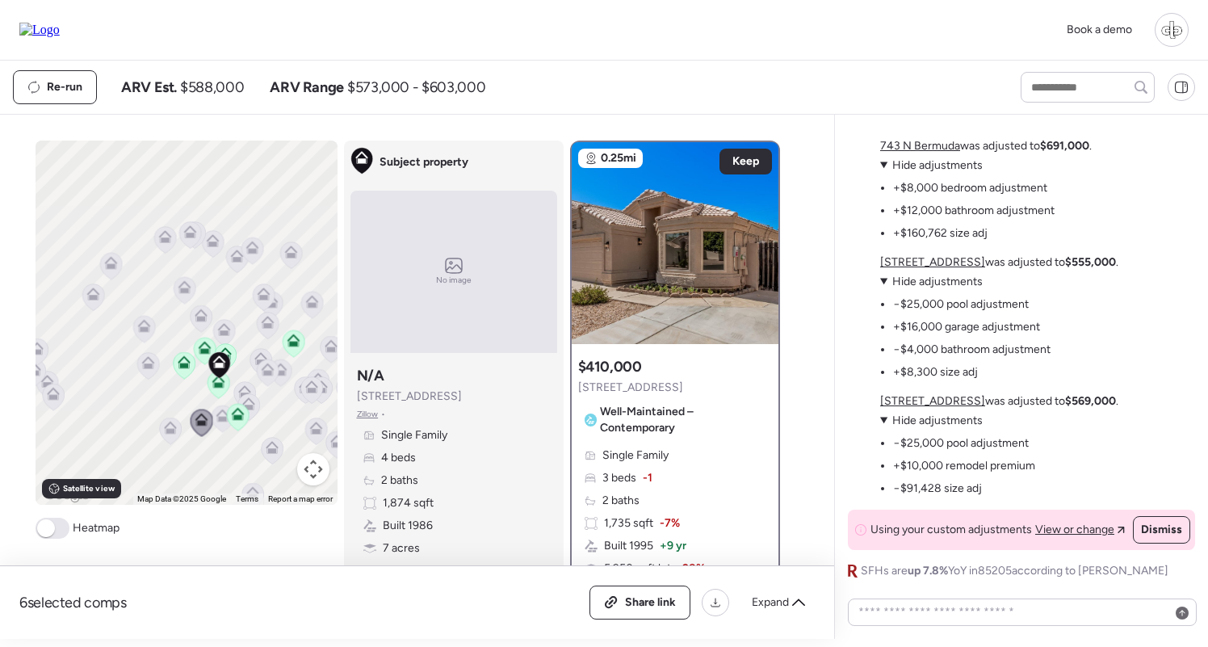
click at [226, 423] on icon at bounding box center [237, 416] width 23 height 27
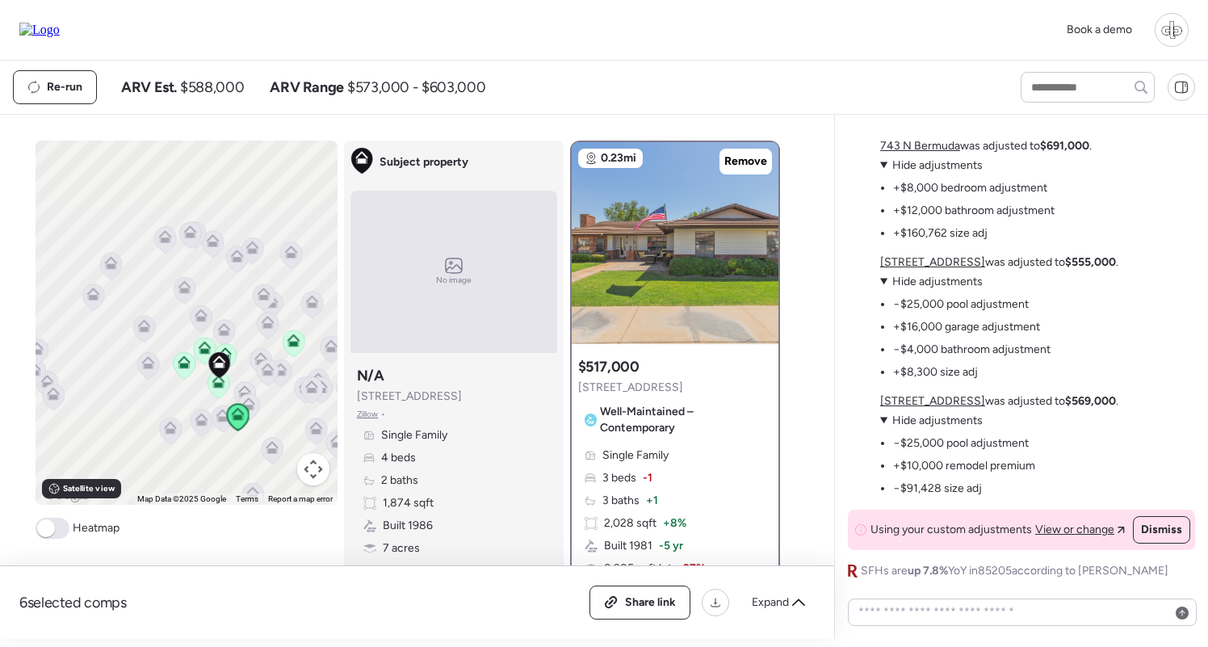
click at [214, 426] on icon at bounding box center [222, 417] width 23 height 27
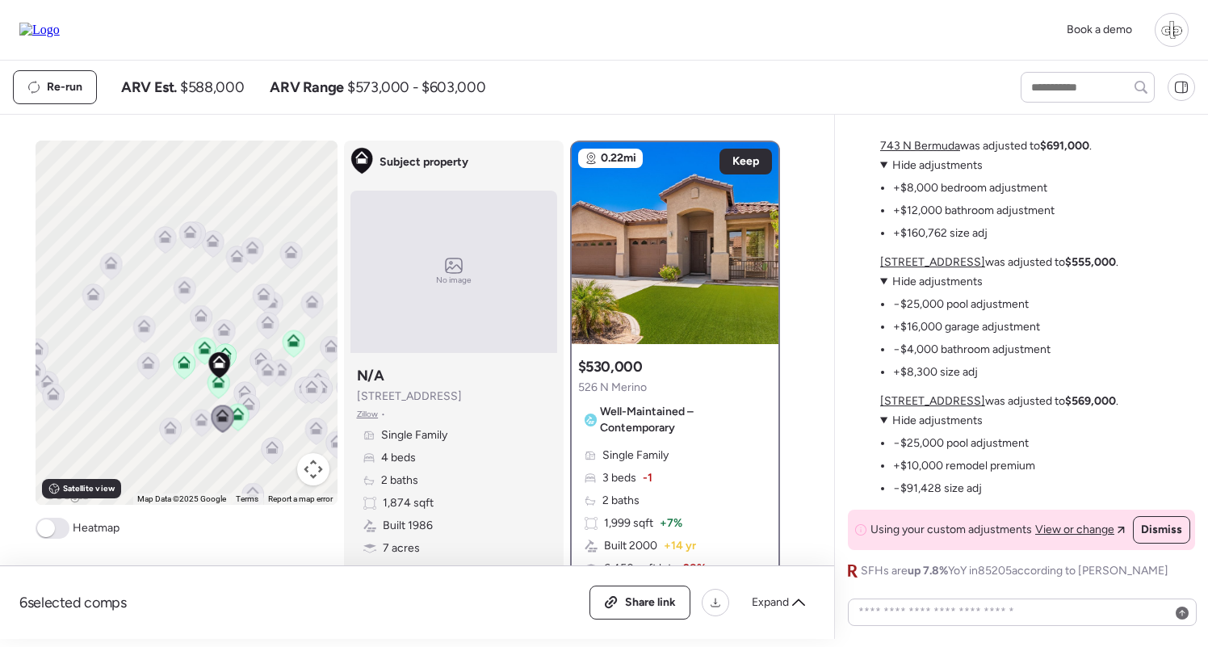
click at [258, 405] on icon at bounding box center [248, 406] width 22 height 27
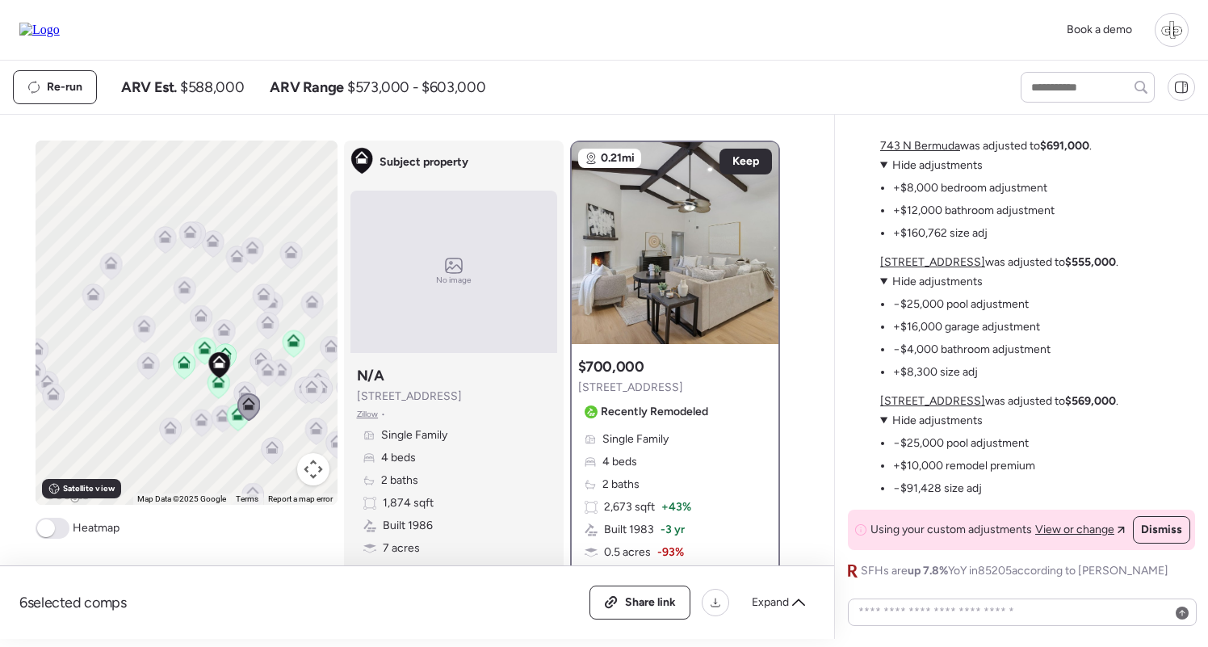
click at [263, 367] on icon at bounding box center [267, 369] width 13 height 13
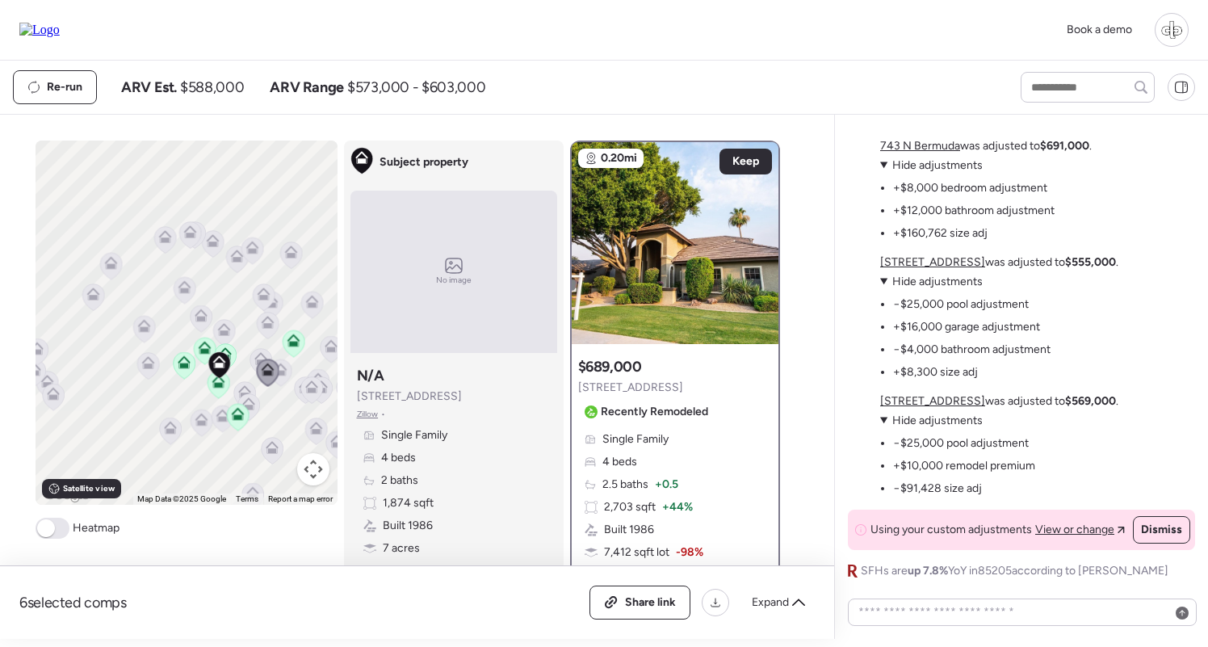
click at [257, 354] on icon at bounding box center [260, 358] width 13 height 13
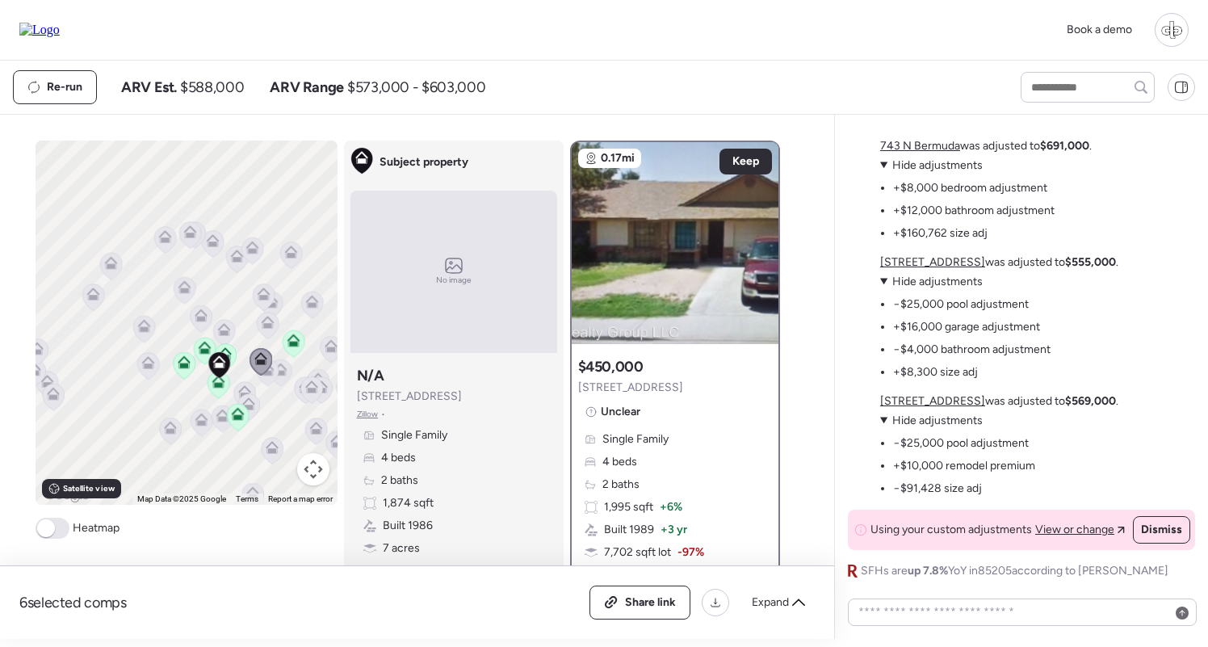
click at [270, 375] on icon at bounding box center [260, 361] width 23 height 27
click at [271, 388] on div at bounding box center [267, 373] width 23 height 30
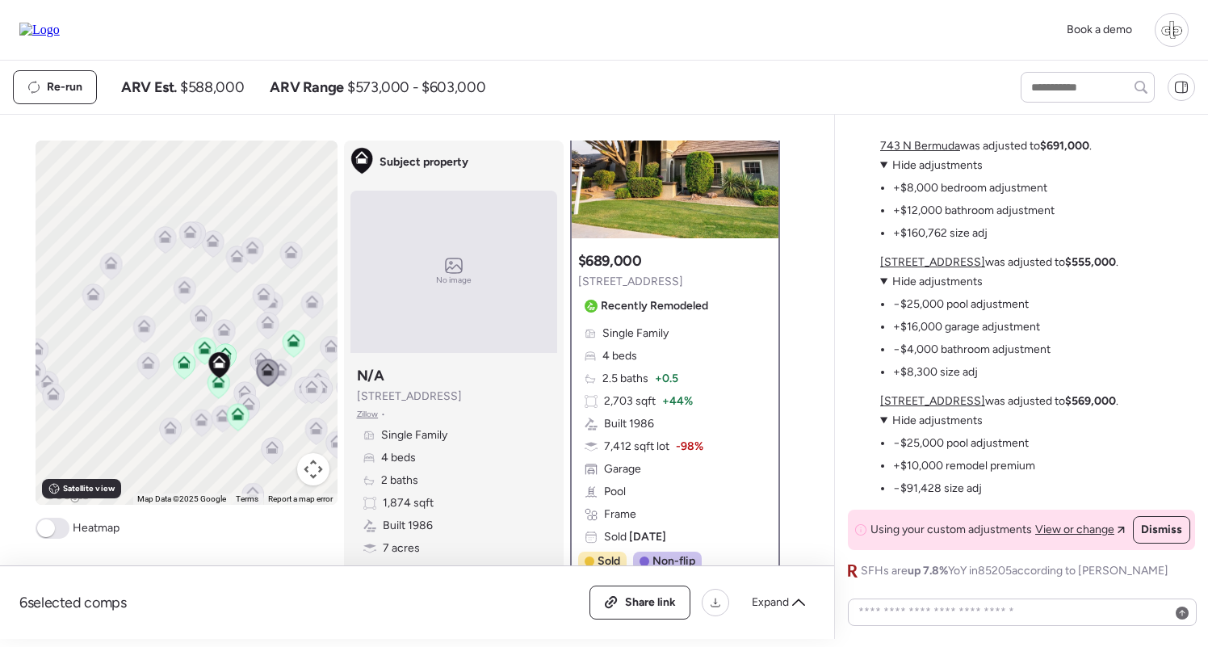
scroll to position [107, 0]
click at [254, 402] on icon at bounding box center [248, 403] width 13 height 13
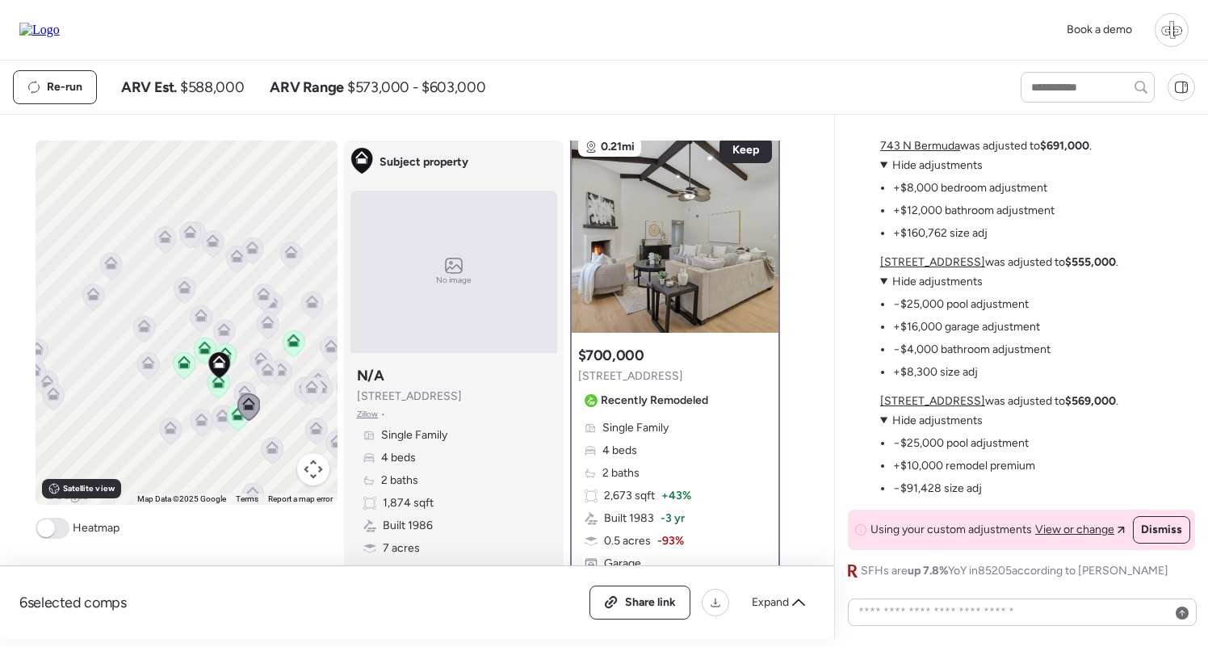
scroll to position [0, 0]
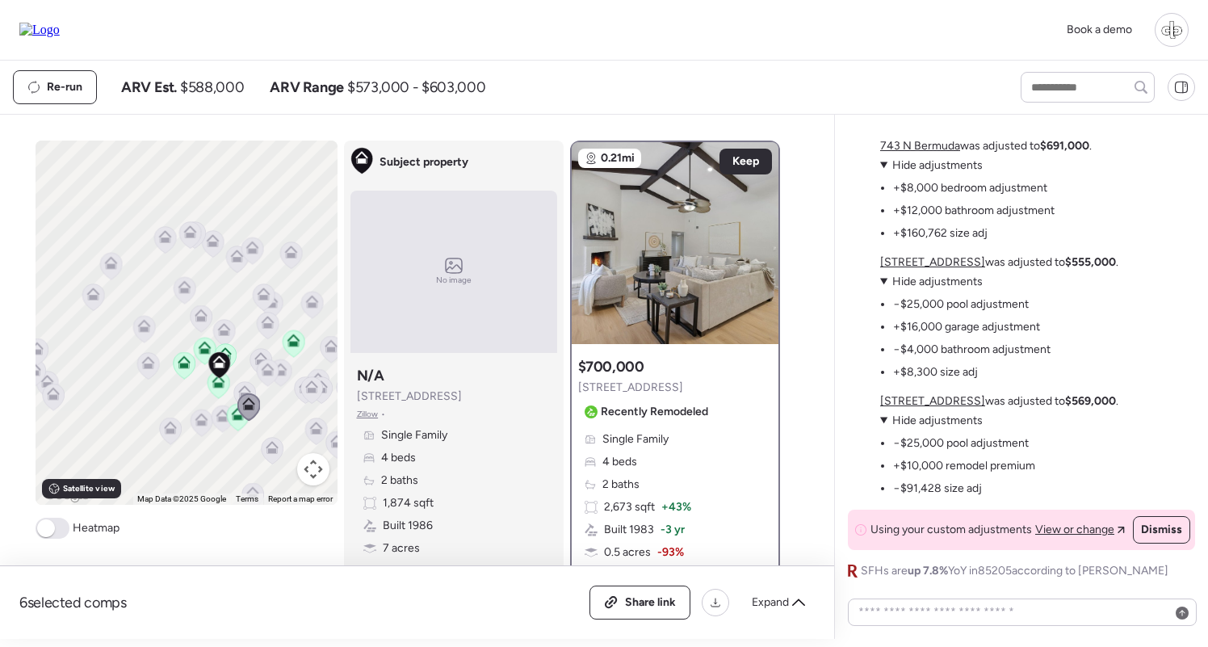
click at [245, 380] on div "To navigate, press the arrow keys. To activate drag with keyboard, press Alt + …" at bounding box center [187, 322] width 302 height 364
click at [240, 391] on icon at bounding box center [244, 388] width 12 height 7
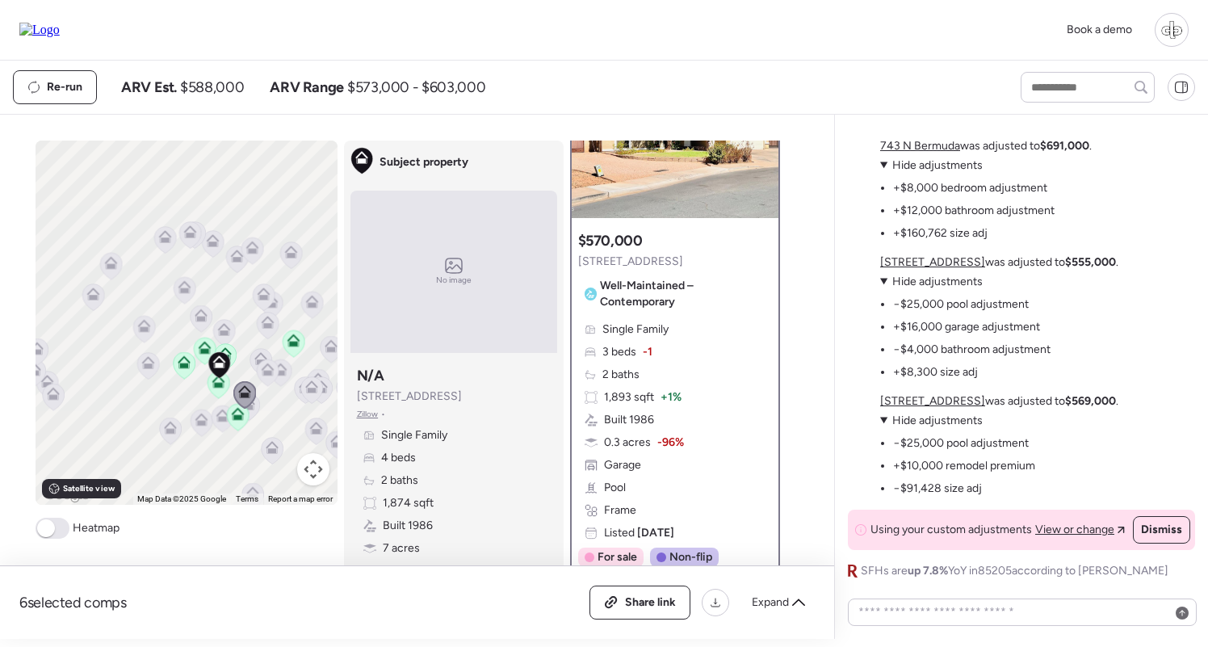
scroll to position [128, 0]
click at [274, 371] on icon at bounding box center [268, 372] width 22 height 27
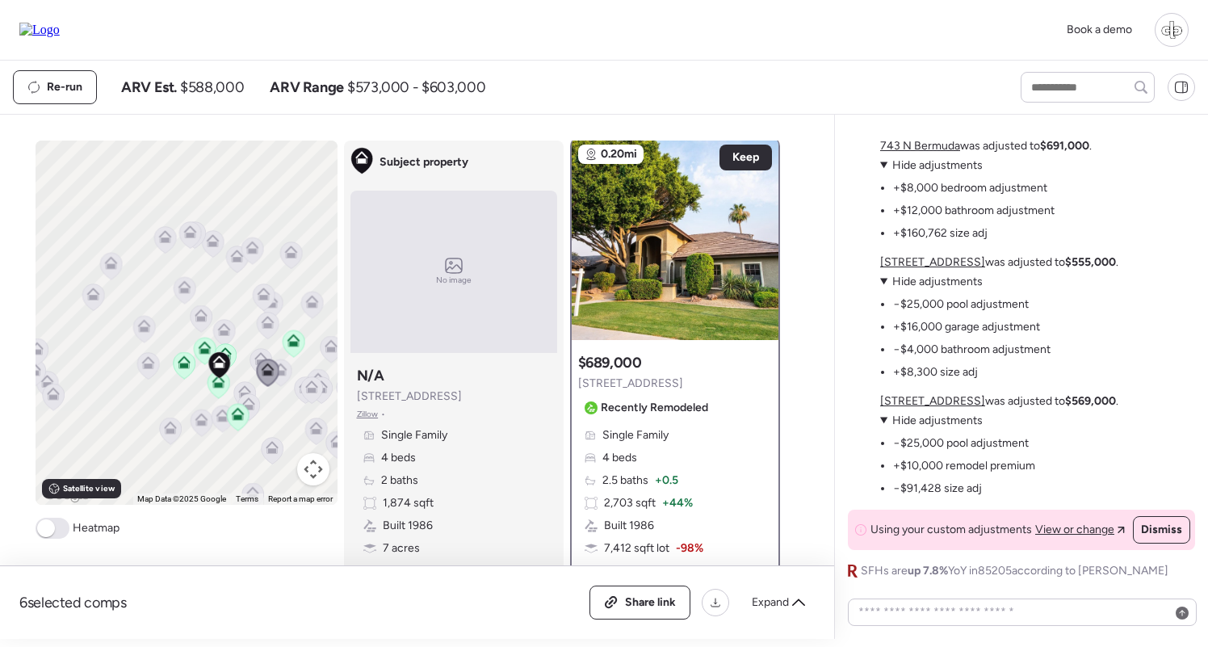
scroll to position [0, 0]
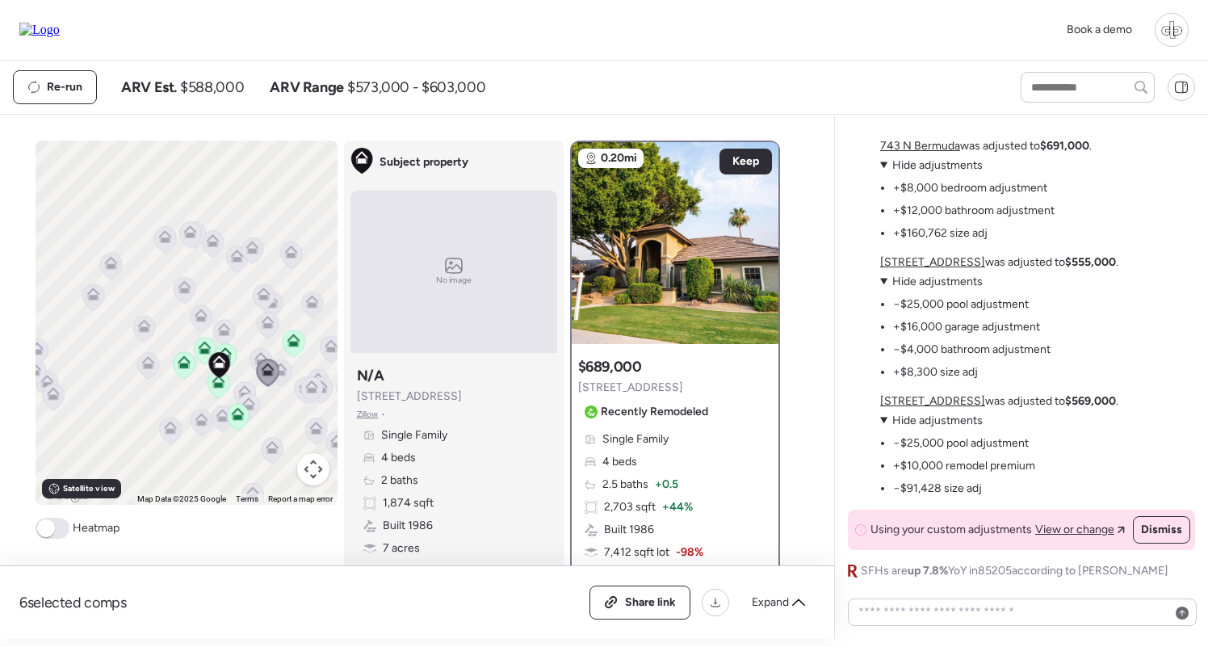
click at [291, 371] on div "To navigate, press the arrow keys. To activate drag with keyboard, press Alt + …" at bounding box center [187, 322] width 302 height 364
click at [267, 321] on icon at bounding box center [267, 322] width 13 height 13
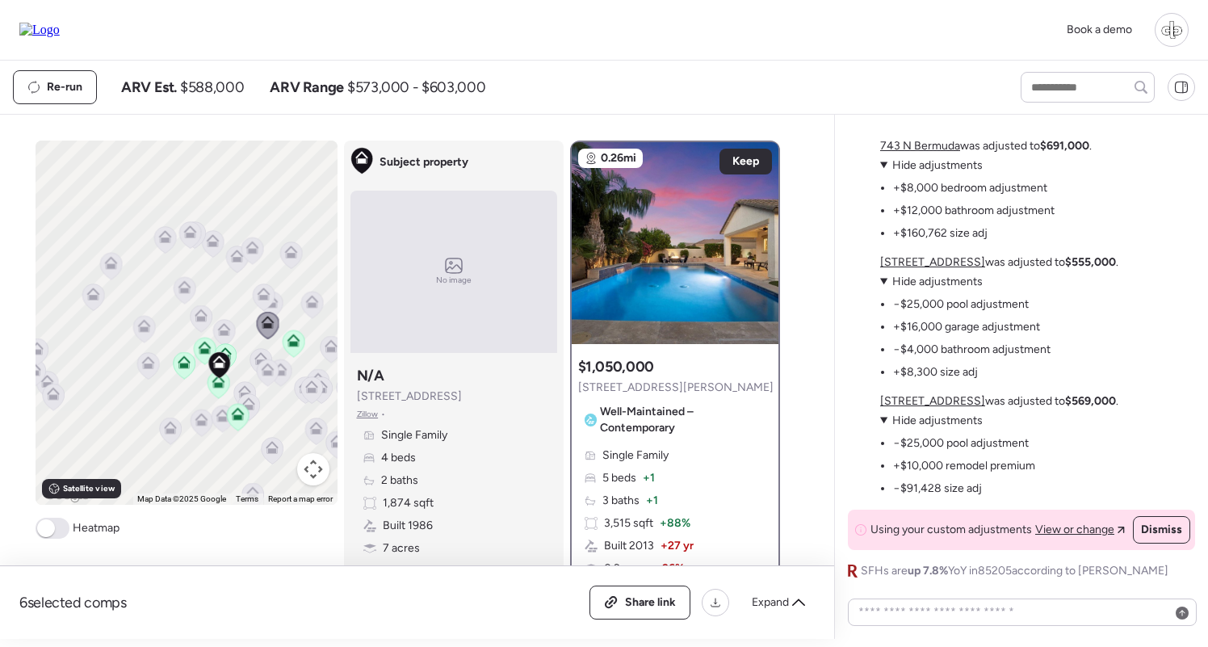
click at [263, 291] on icon at bounding box center [263, 293] width 13 height 13
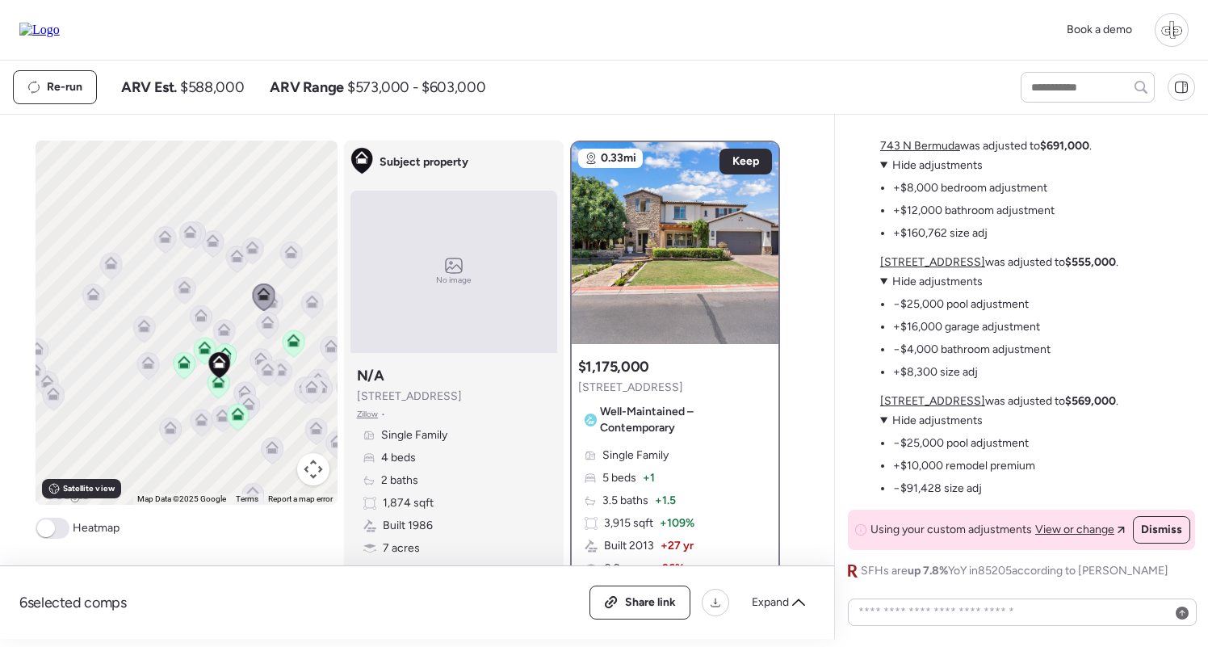
click at [222, 321] on icon at bounding box center [224, 332] width 22 height 27
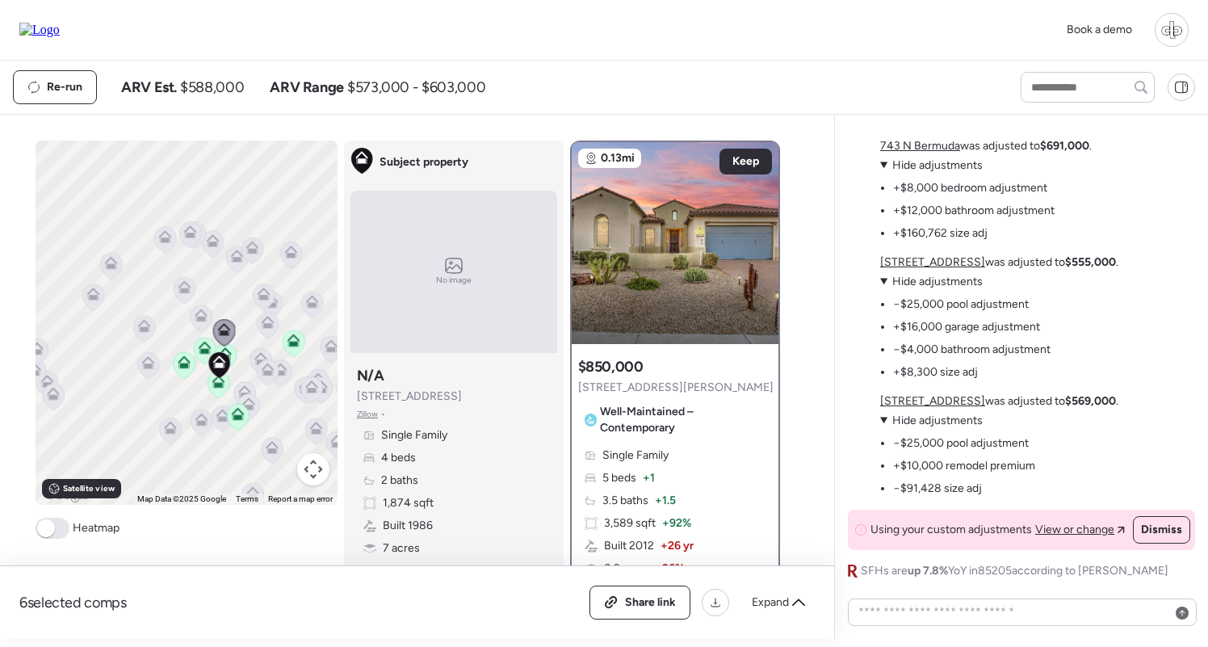
click at [200, 318] on icon at bounding box center [200, 318] width 10 height 5
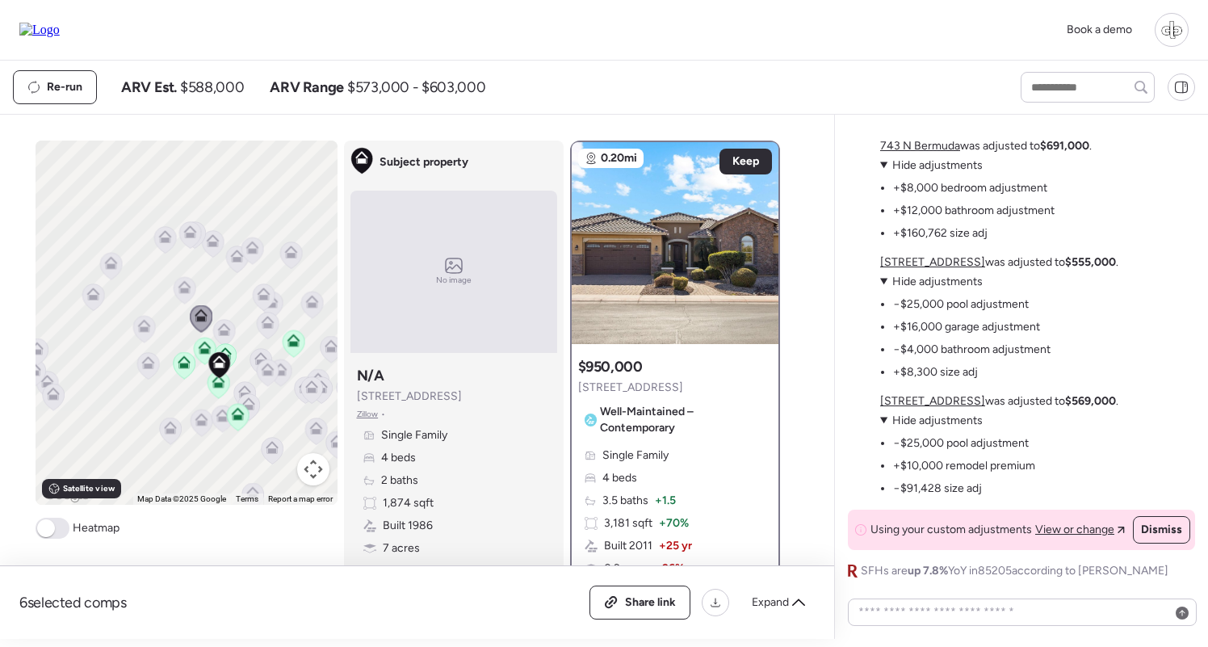
drag, startPoint x: 464, startPoint y: 400, endPoint x: 357, endPoint y: 400, distance: 107.4
click at [357, 400] on div "Subject property N/A [STREET_ADDRESS] • Single Family 4 beds 2 baths 1,874 sqft…" at bounding box center [453, 483] width 207 height 249
copy span "[STREET_ADDRESS]"
click at [667, 85] on div "Re-run ARV Est. $588,000 ARV Range $573,000 - $603,000" at bounding box center [502, 87] width 979 height 34
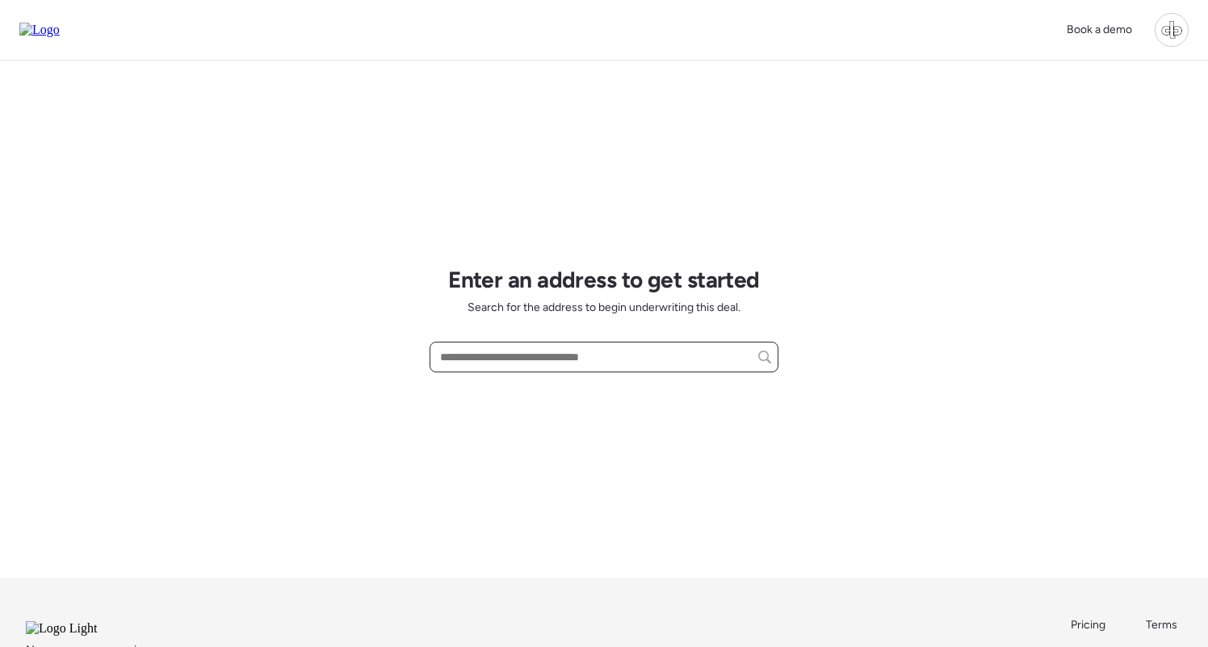
click at [574, 363] on input "text" at bounding box center [604, 357] width 334 height 23
paste input "**********"
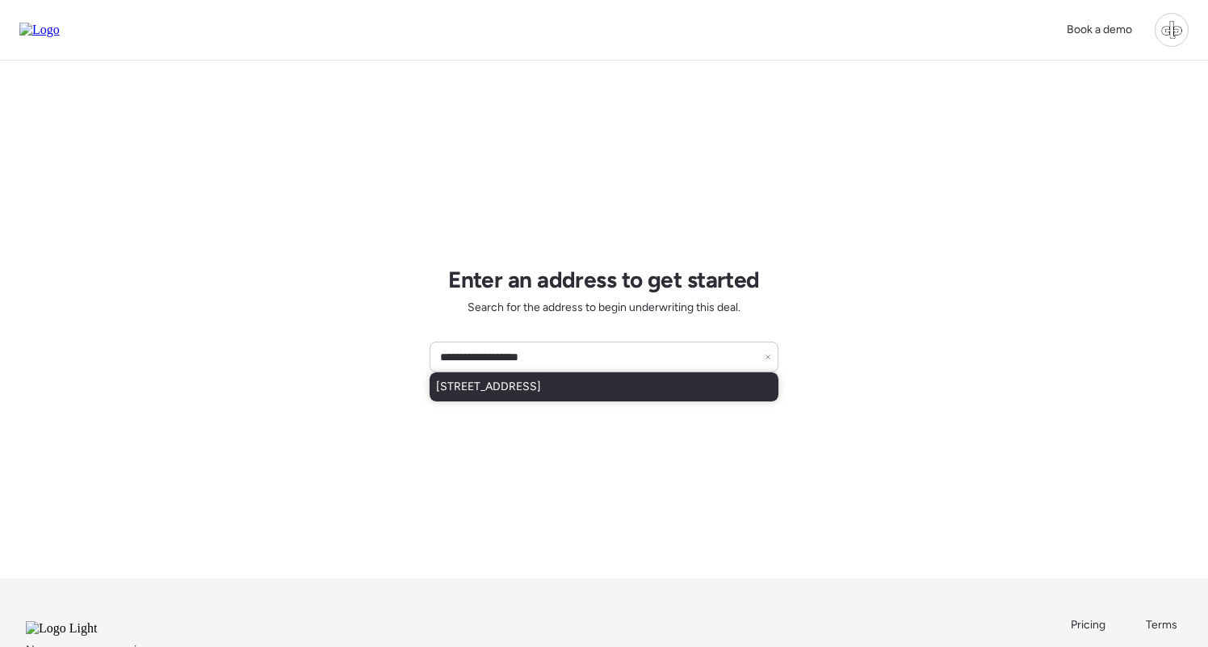
click at [640, 397] on div "[STREET_ADDRESS]" at bounding box center [604, 386] width 349 height 29
type input "**********"
